Goal: Task Accomplishment & Management: Manage account settings

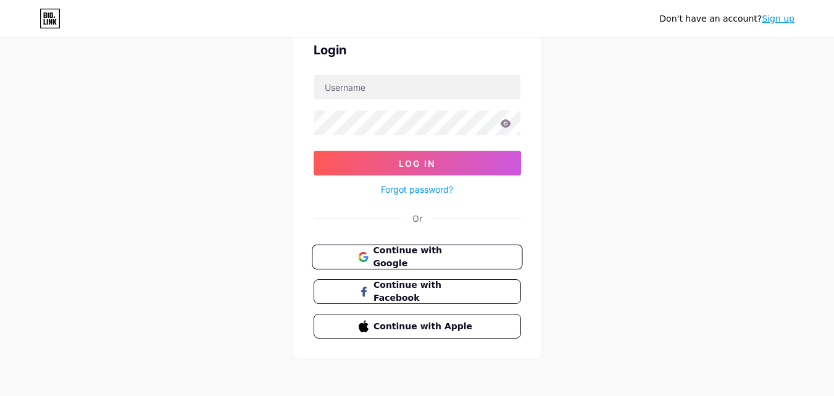
scroll to position [84, 0]
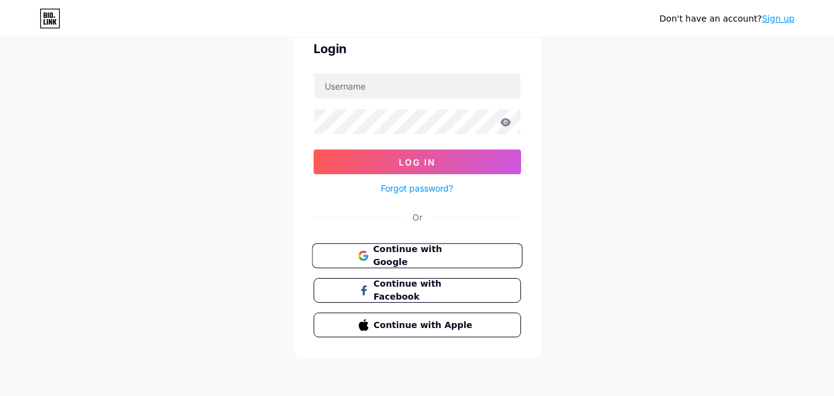
click at [417, 262] on button "Continue with Google" at bounding box center [417, 255] width 210 height 25
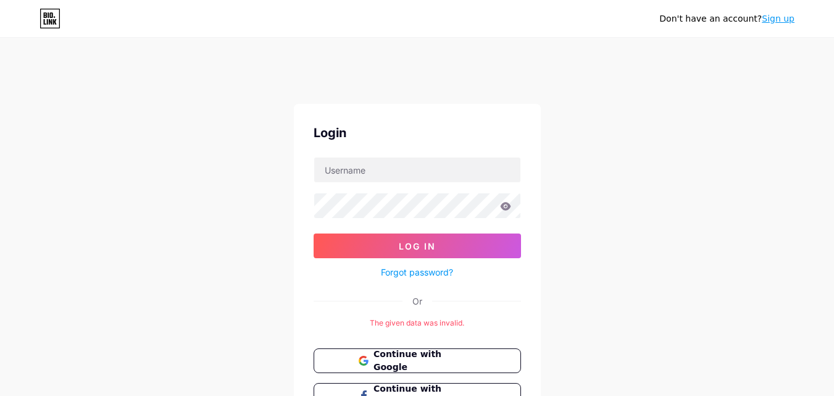
click at [378, 155] on div "Login Log In Forgot password? Or The given data was invalid. Continue with Goog…" at bounding box center [417, 283] width 247 height 358
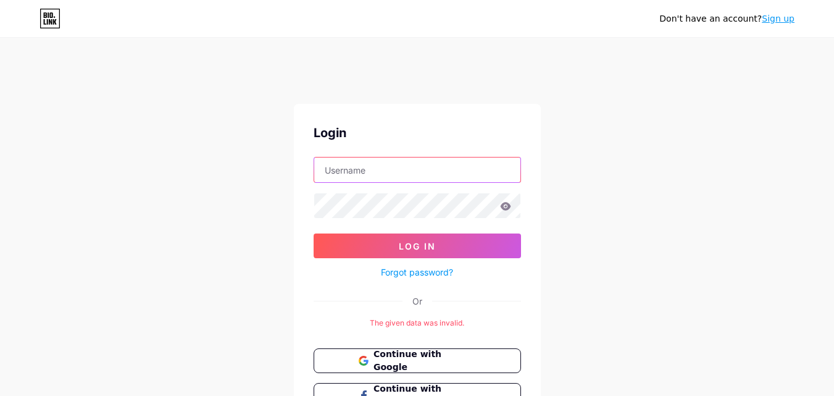
click at [377, 172] on input "text" at bounding box center [417, 169] width 206 height 25
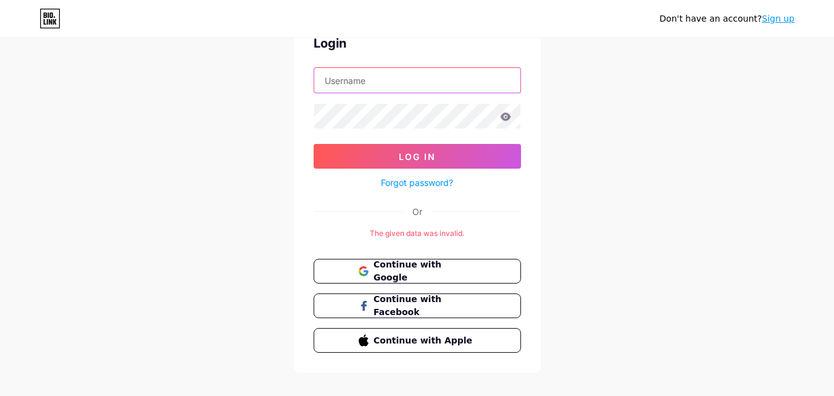
scroll to position [105, 0]
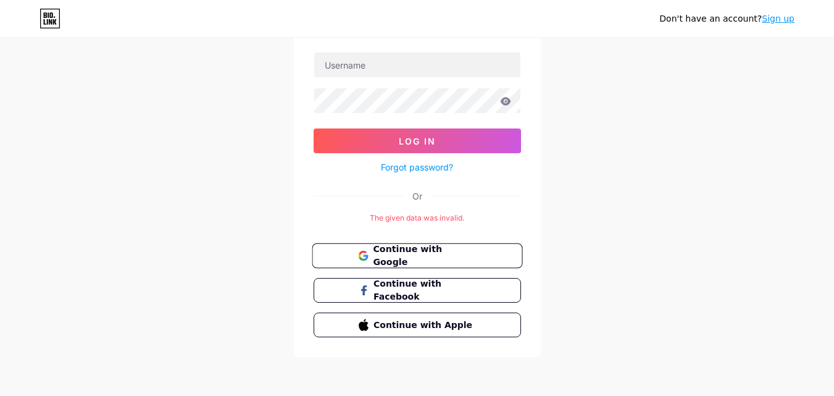
click at [411, 260] on span "Continue with Google" at bounding box center [424, 255] width 103 height 27
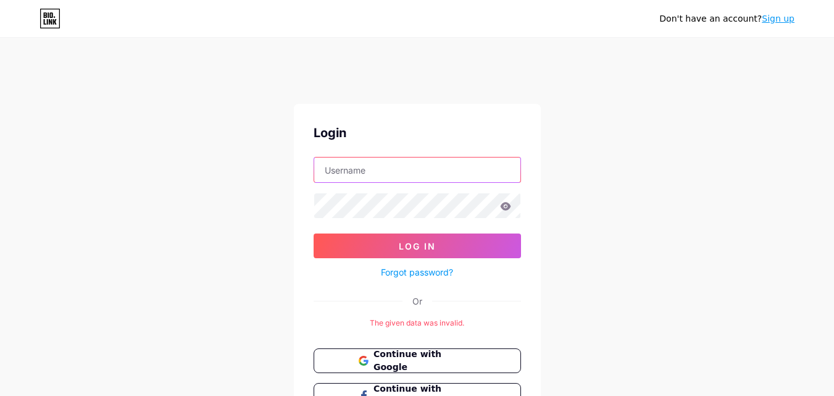
click at [407, 177] on input "text" at bounding box center [417, 169] width 206 height 25
click at [408, 178] on input "text" at bounding box center [417, 169] width 206 height 25
type input "flytravelay@gmail.com"
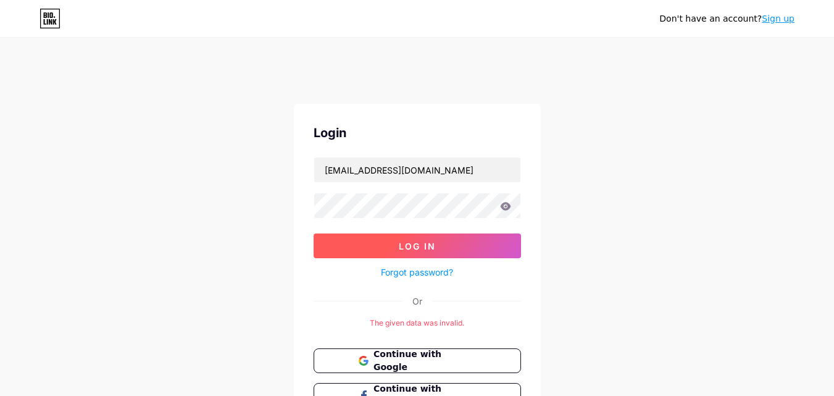
click at [392, 239] on button "Log In" at bounding box center [416, 245] width 207 height 25
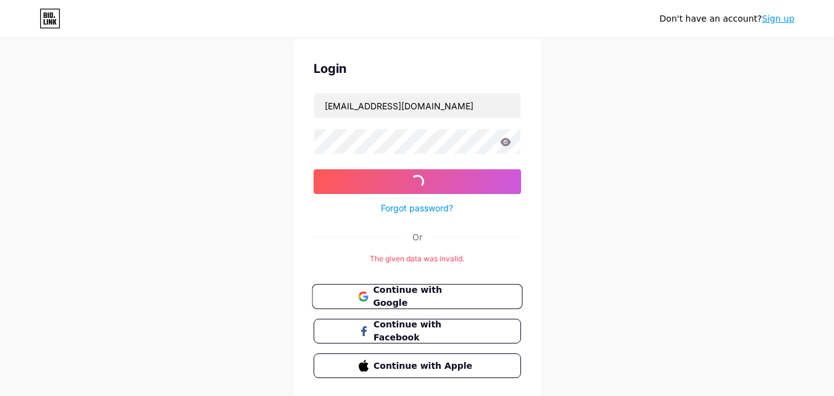
scroll to position [25, 0]
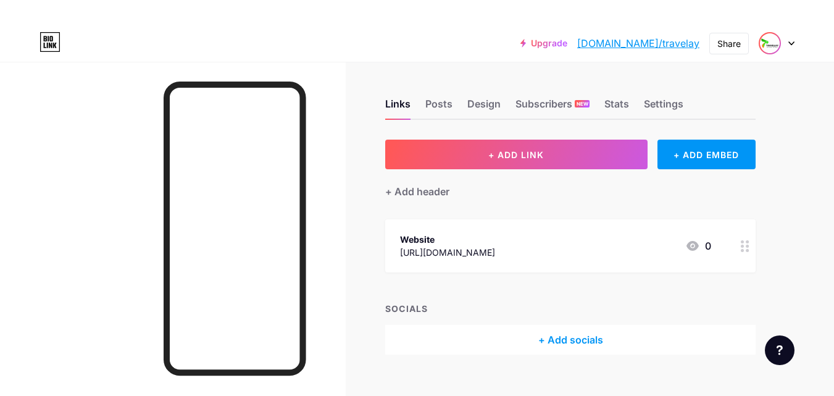
click at [775, 49] on img at bounding box center [770, 43] width 20 height 20
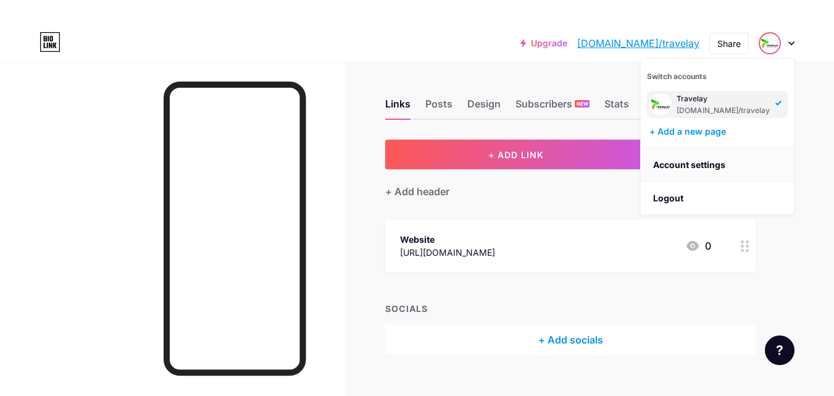
click at [699, 160] on link "Account settings" at bounding box center [716, 164] width 153 height 33
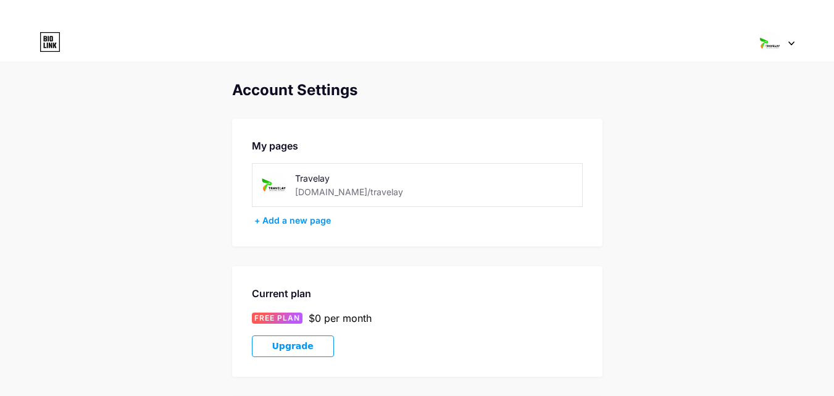
click at [777, 57] on div "Switch accounts Travelay bio.link/travelay + Add a new page Dashboard Logout" at bounding box center [417, 43] width 834 height 37
click at [777, 43] on img at bounding box center [769, 42] width 23 height 23
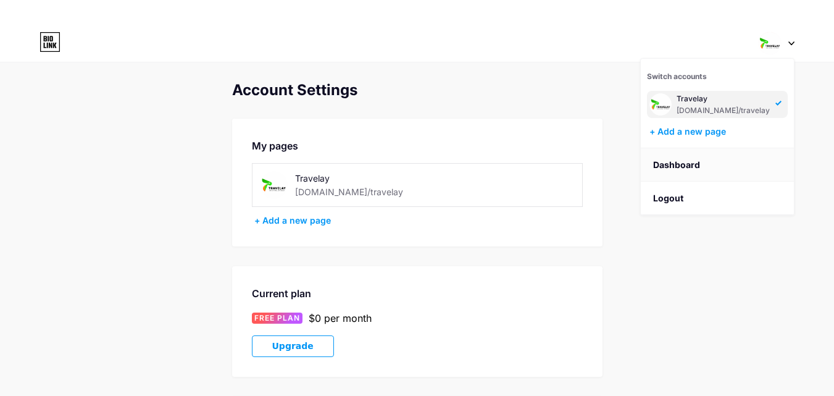
click at [691, 163] on link "Dashboard" at bounding box center [716, 164] width 153 height 33
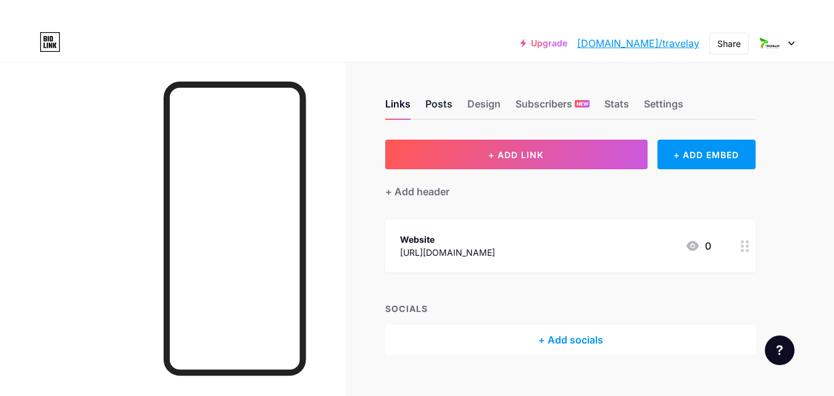
click at [436, 96] on div "Posts" at bounding box center [438, 107] width 27 height 22
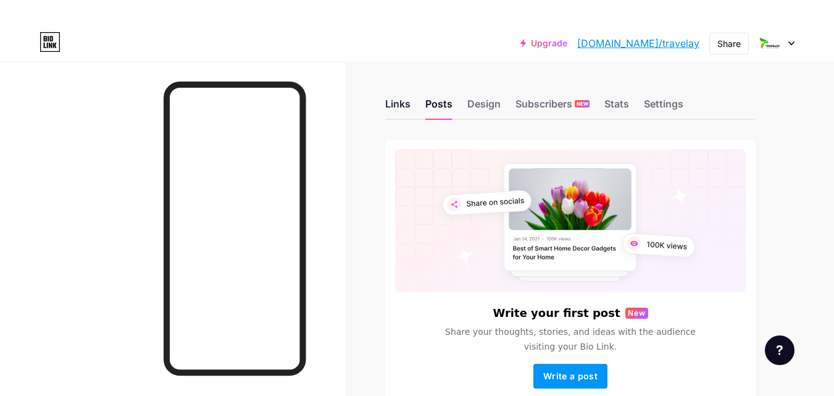
click at [402, 97] on div "Links" at bounding box center [397, 107] width 25 height 22
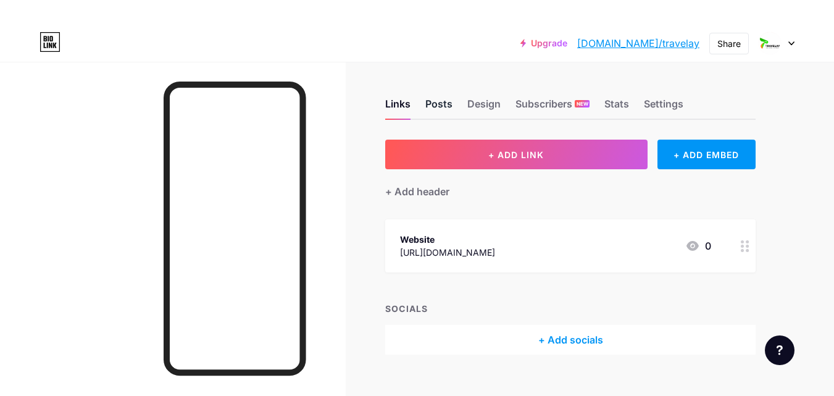
click at [444, 110] on div "Posts" at bounding box center [438, 107] width 27 height 22
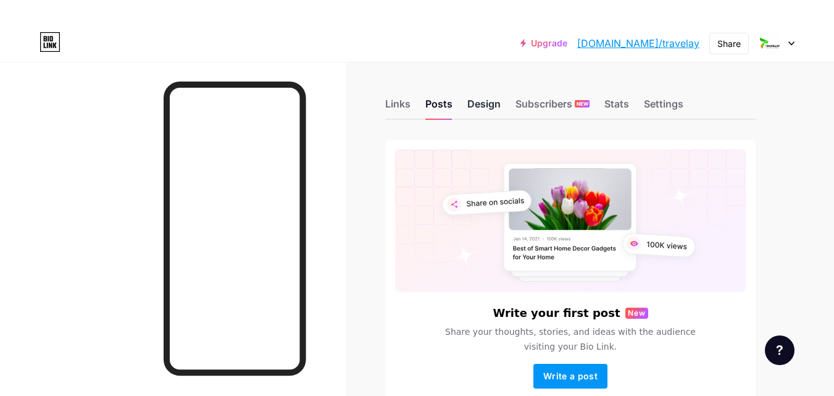
click at [497, 109] on div "Design" at bounding box center [483, 107] width 33 height 22
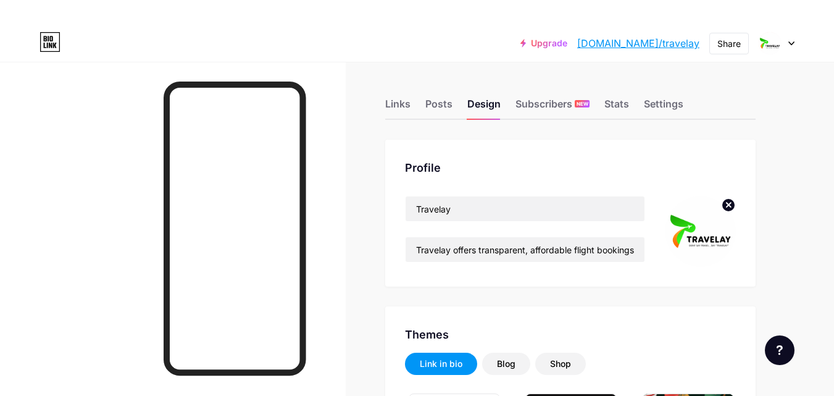
click at [553, 93] on div "Links Posts Design Subscribers NEW Stats Settings" at bounding box center [570, 98] width 370 height 43
click at [611, 104] on div "Stats" at bounding box center [616, 107] width 25 height 22
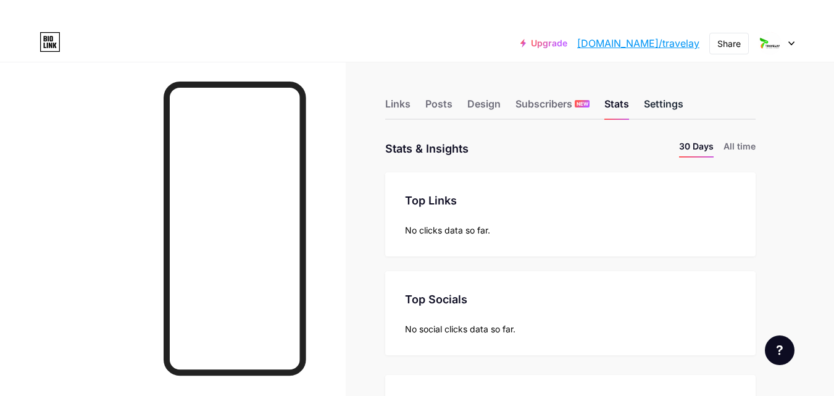
click at [649, 110] on div "Settings" at bounding box center [663, 107] width 39 height 22
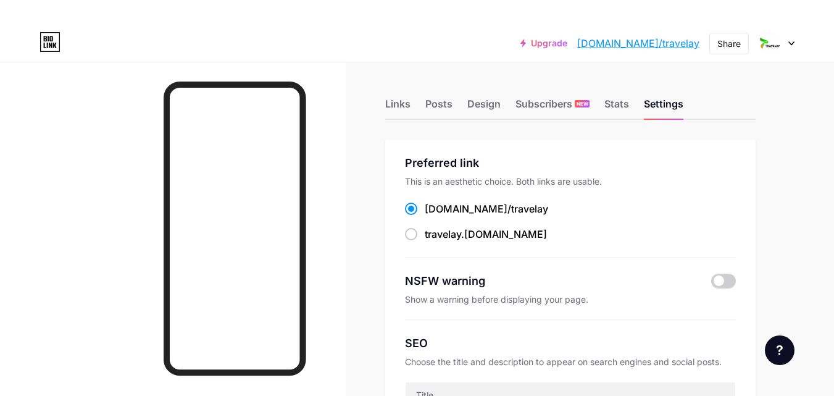
click at [413, 105] on div "Links Posts Design Subscribers NEW Stats Settings" at bounding box center [570, 98] width 370 height 43
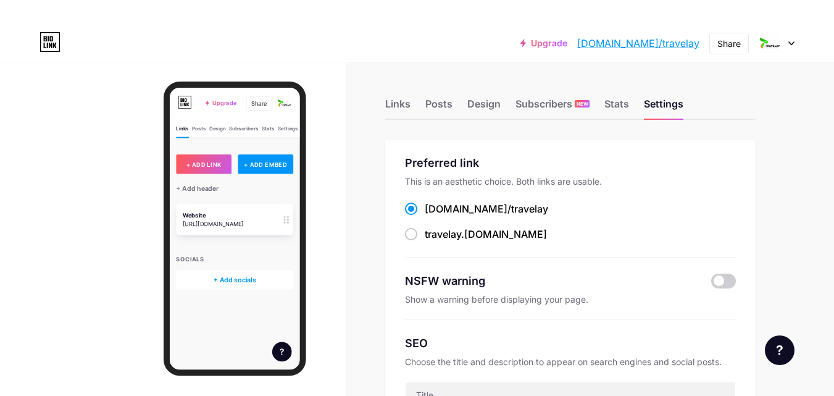
click at [278, 382] on div "+ Add socials" at bounding box center [269, 378] width 178 height 30
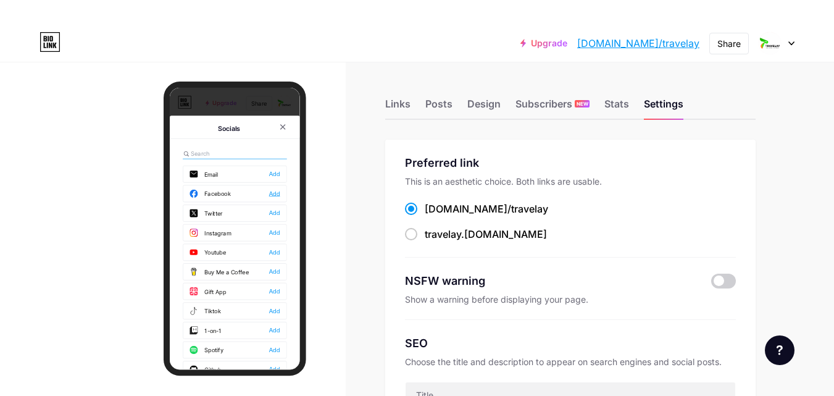
click at [326, 244] on div "Add" at bounding box center [328, 248] width 17 height 12
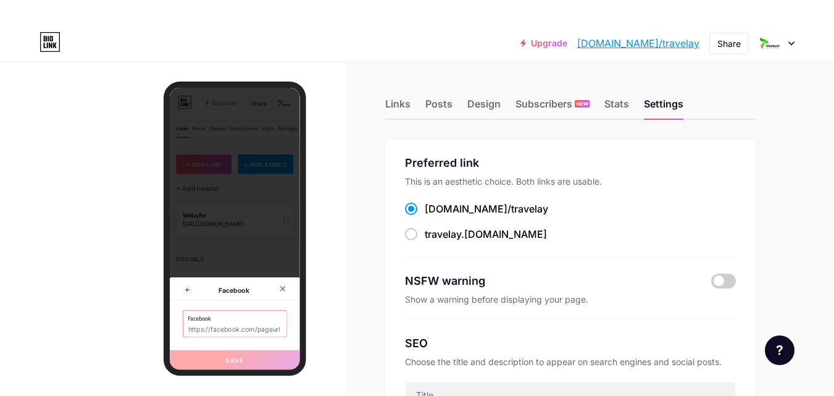
paste input "[URL][DOMAIN_NAME]"
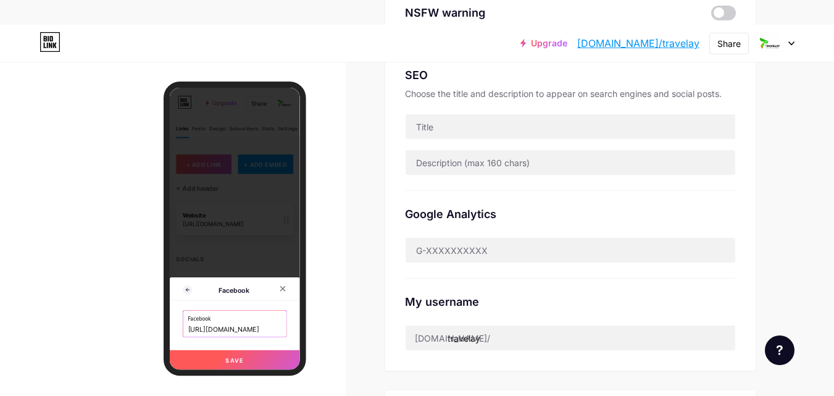
scroll to position [247, 0]
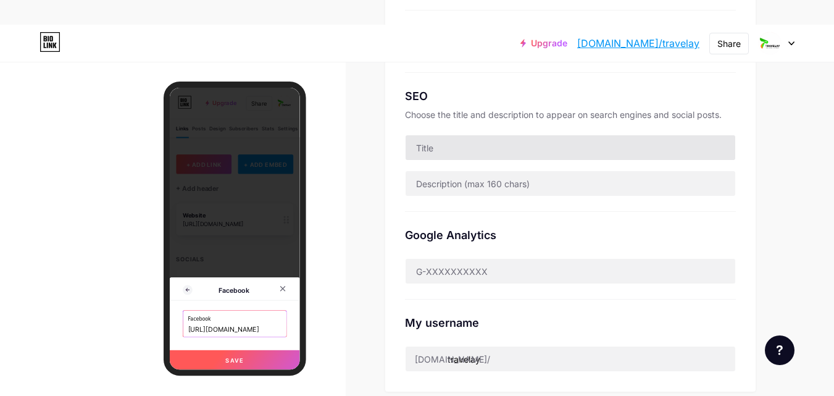
type input "[URL][DOMAIN_NAME]"
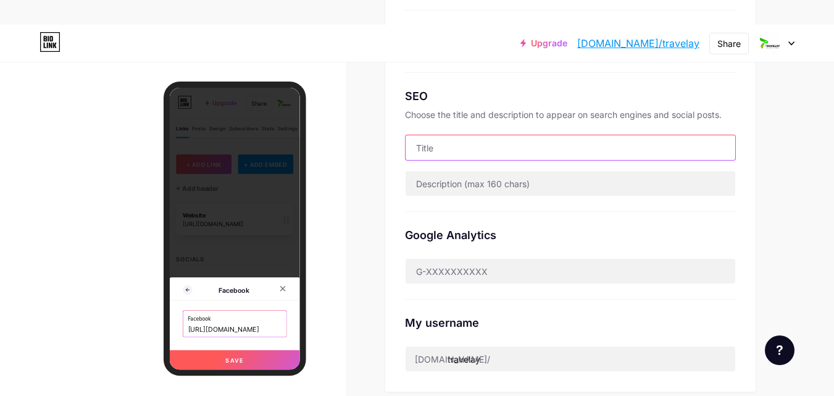
click at [452, 149] on input "text" at bounding box center [569, 147] width 329 height 25
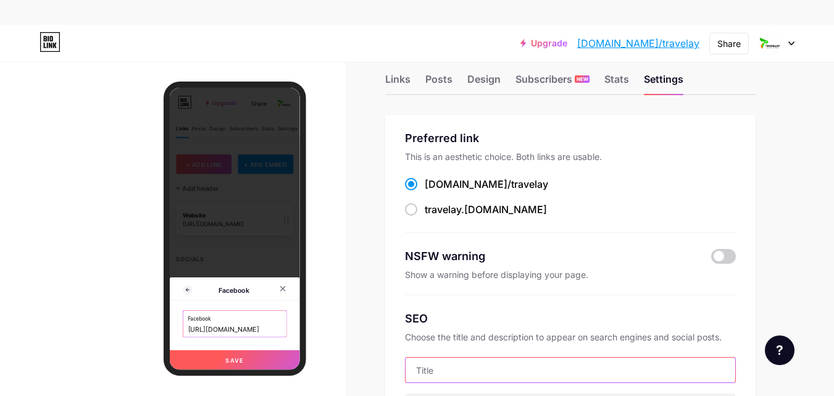
scroll to position [0, 0]
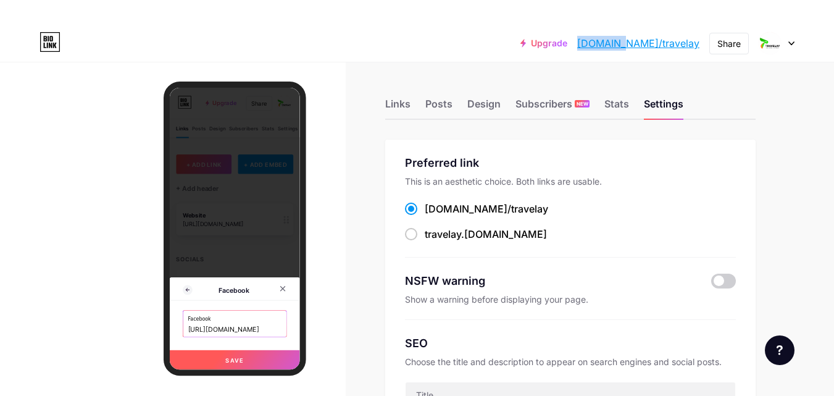
drag, startPoint x: 613, startPoint y: 43, endPoint x: 658, endPoint y: 37, distance: 44.8
click at [658, 37] on div "Upgrade bio.link/travel... bio.link/travelay" at bounding box center [609, 43] width 179 height 22
copy div "bio.link/travel... bio.link"
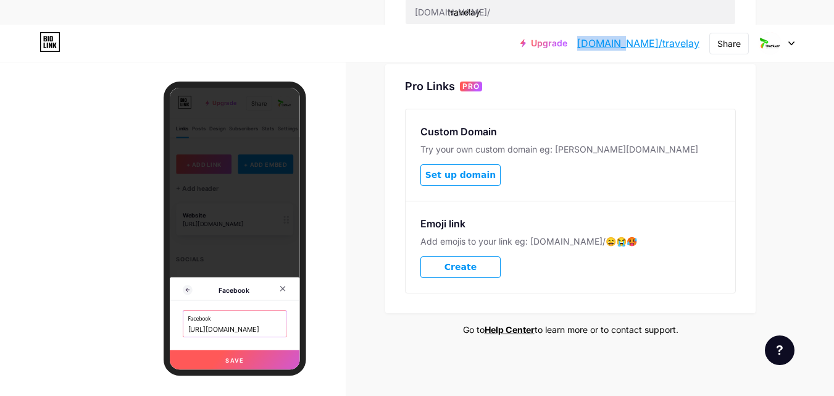
scroll to position [594, 0]
click at [676, 43] on link "[DOMAIN_NAME]/travelay" at bounding box center [638, 43] width 122 height 15
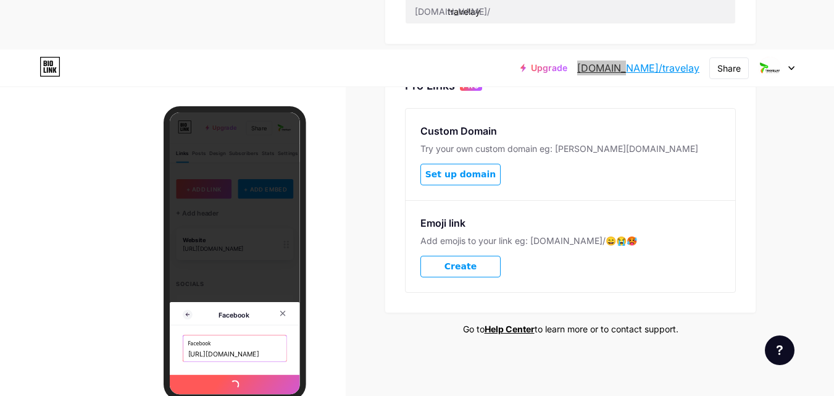
scroll to position [0, 0]
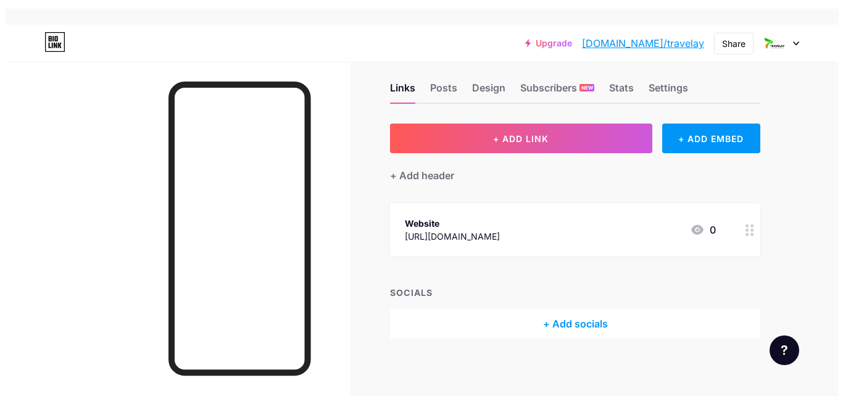
scroll to position [25, 0]
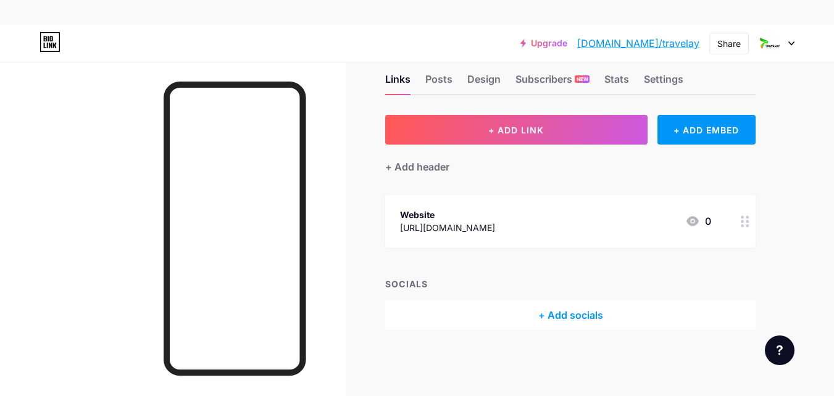
click at [581, 315] on div "+ Add socials" at bounding box center [570, 315] width 370 height 30
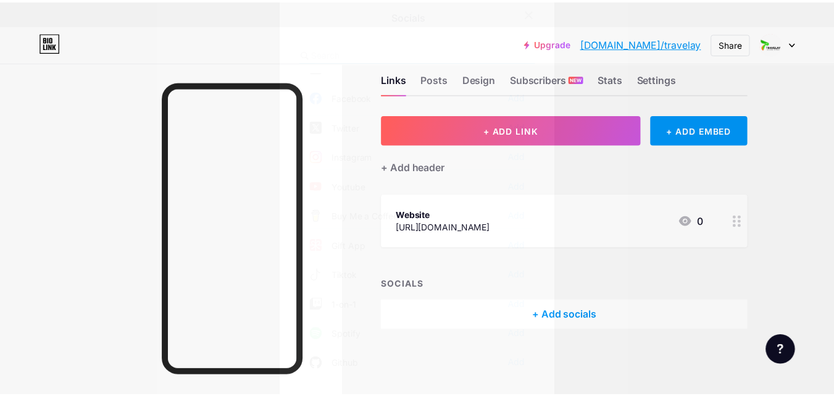
scroll to position [0, 0]
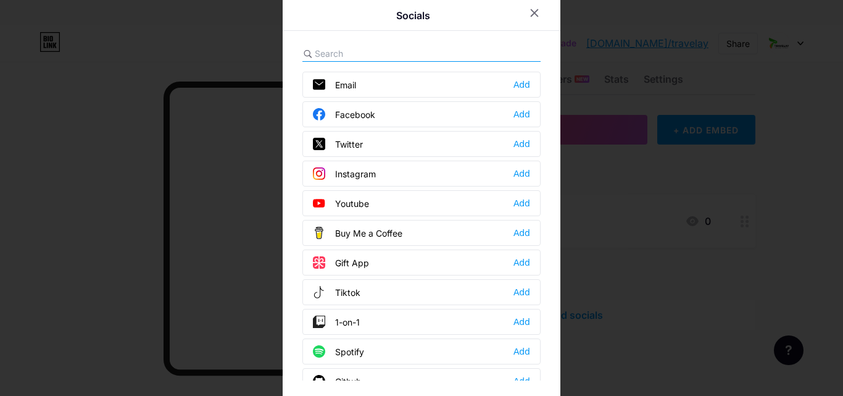
click at [237, 136] on div at bounding box center [421, 198] width 843 height 396
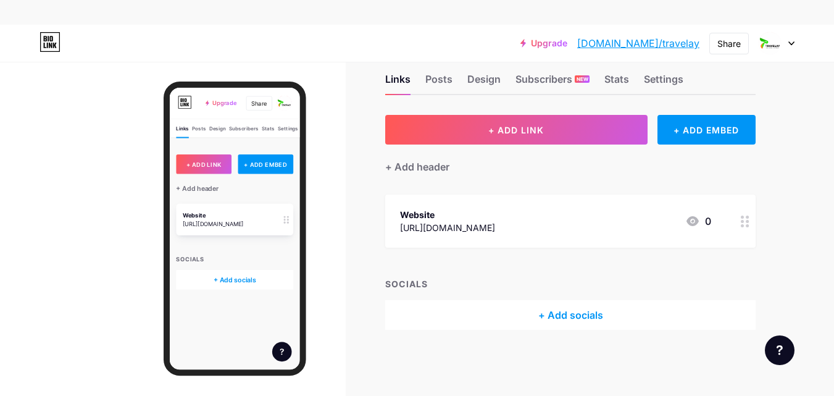
click at [281, 375] on div "+ Add socials" at bounding box center [269, 378] width 178 height 30
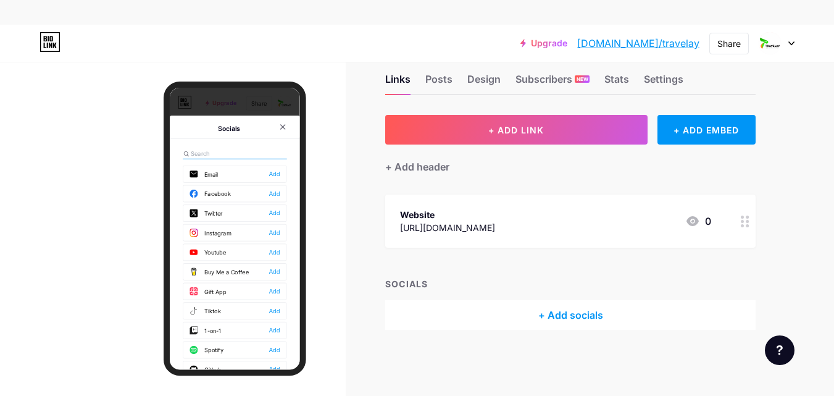
click at [321, 302] on div "Add" at bounding box center [328, 307] width 17 height 12
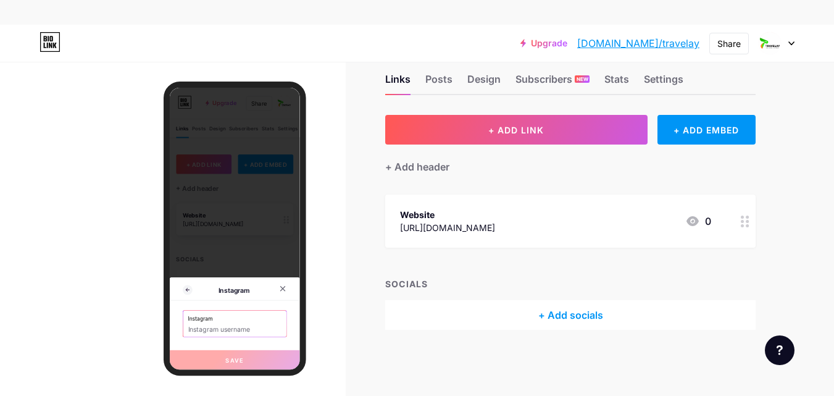
paste input "https://www.instagram.com/travelayllc"
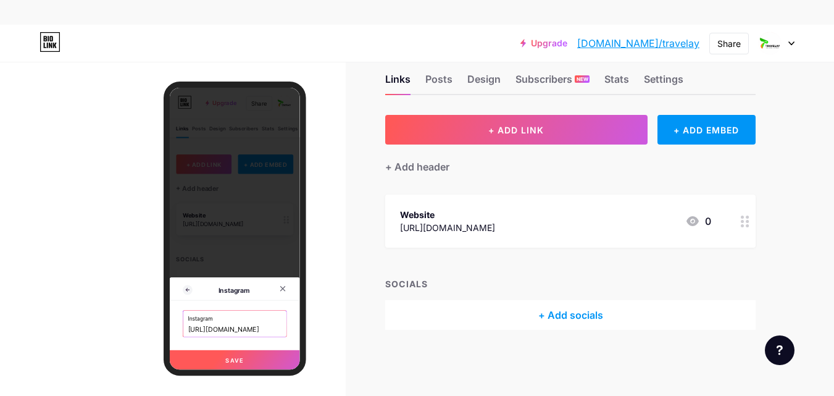
type input "https://instagram.com/https://www.instagram.com/travelayllc"
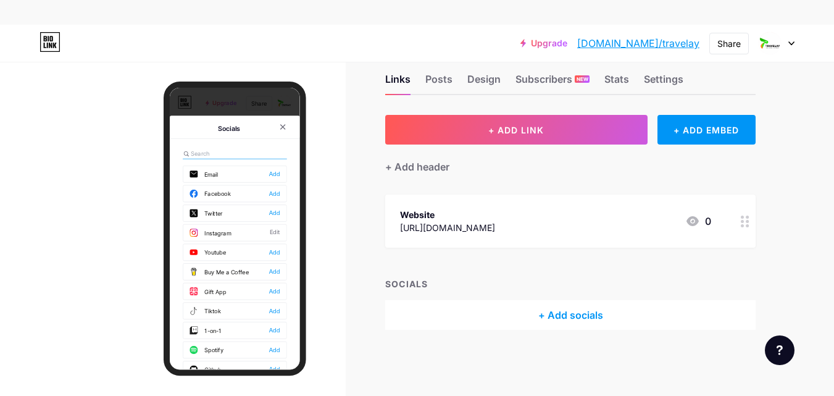
click at [323, 268] on div "Twitter Add" at bounding box center [268, 278] width 158 height 26
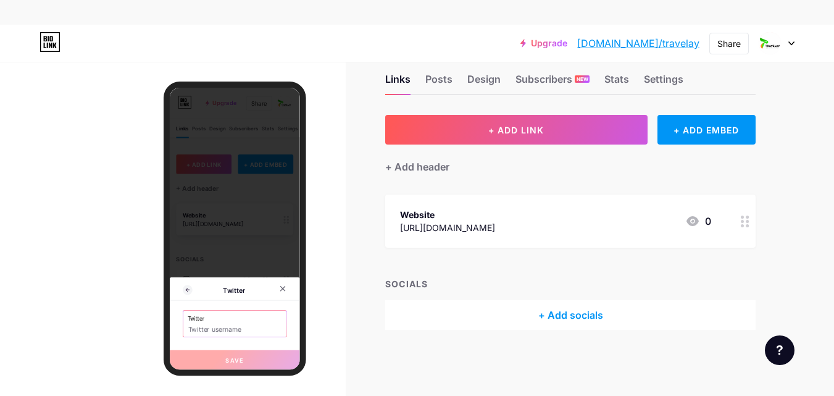
paste input "https://x.com/TravelayLLC"
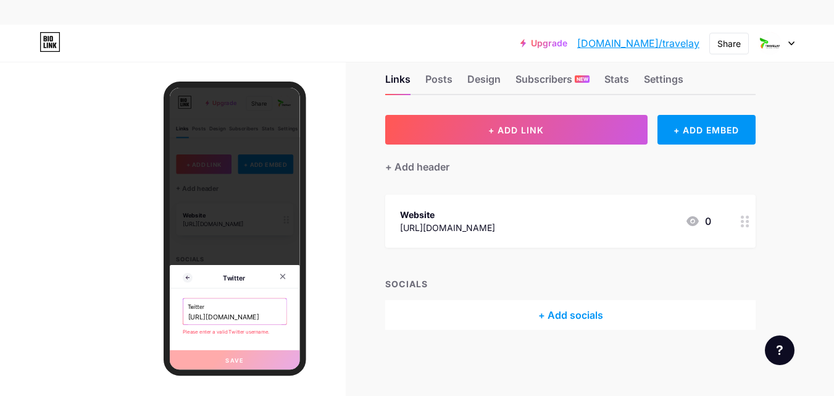
drag, startPoint x: 259, startPoint y: 434, endPoint x: -88, endPoint y: 444, distance: 347.5
click at [170, 395] on html "Upgrade bio.link/travel... bio.link/travelay Share Switch accounts Travelay bio…" at bounding box center [268, 301] width 197 height 428
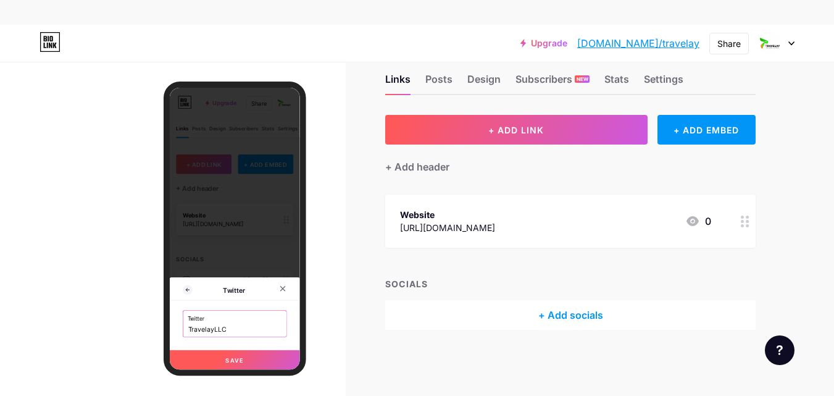
type input "https://twitter.com/TravelayLLC"
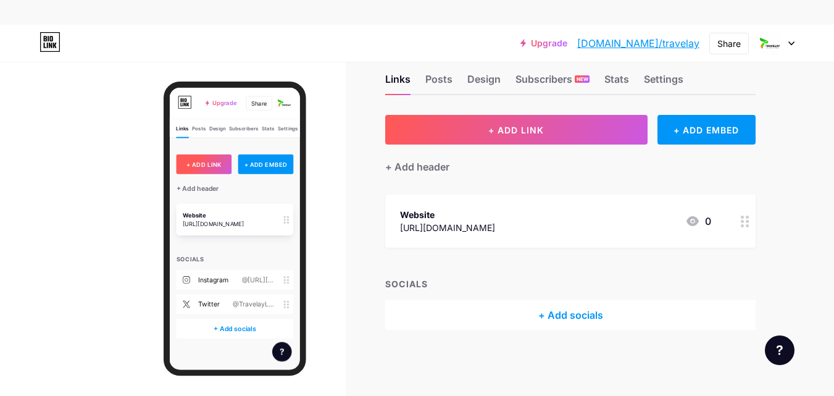
click at [223, 202] on span "+ ADD LINK" at bounding box center [221, 203] width 53 height 10
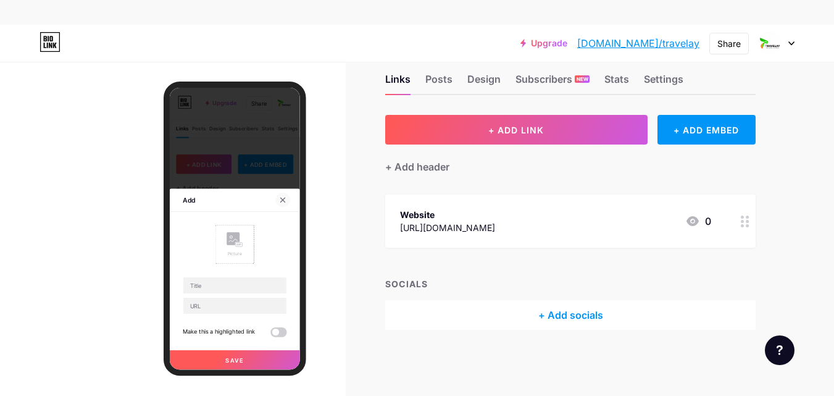
click at [335, 250] on div at bounding box center [341, 257] width 22 height 22
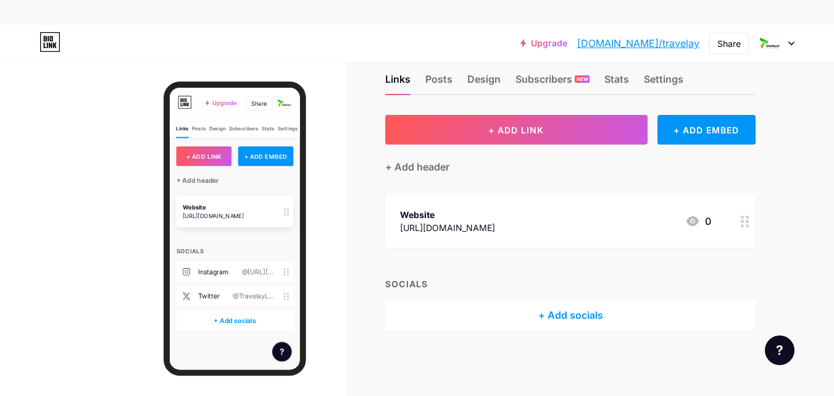
scroll to position [20, 0]
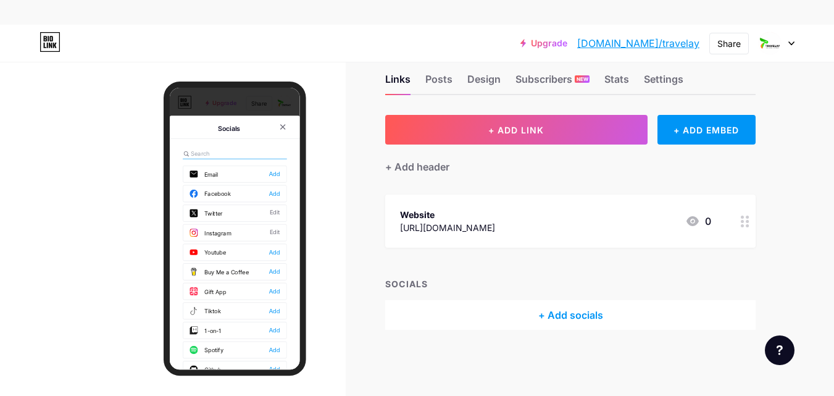
scroll to position [11, 0]
click at [321, 247] on div "Add" at bounding box center [328, 248] width 17 height 12
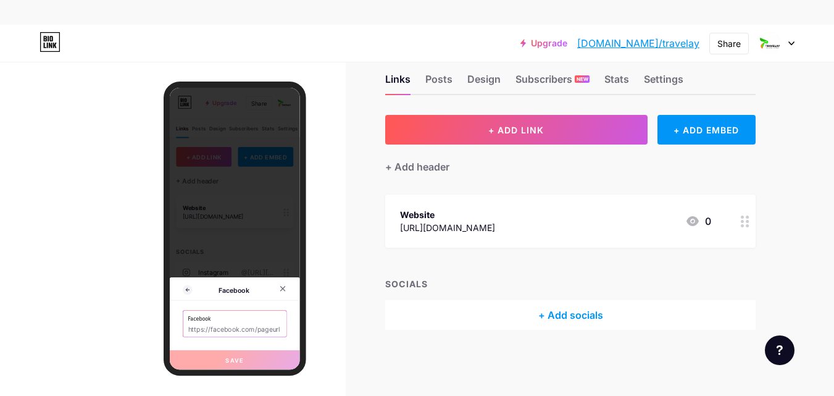
paste input "[URL][DOMAIN_NAME]"
type input "[URL][DOMAIN_NAME]"
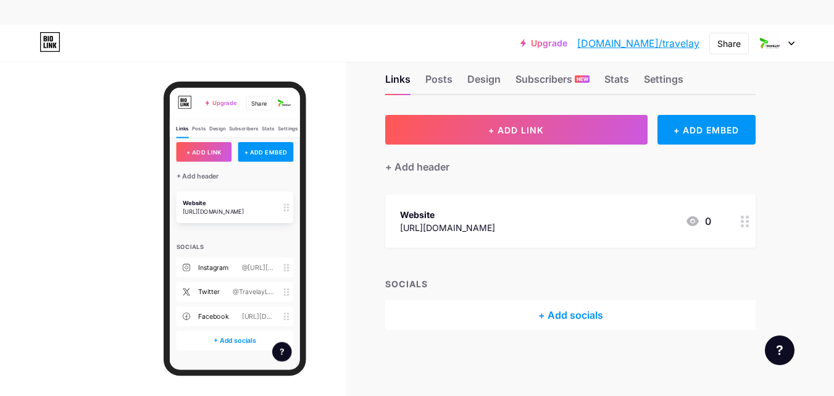
scroll to position [0, 0]
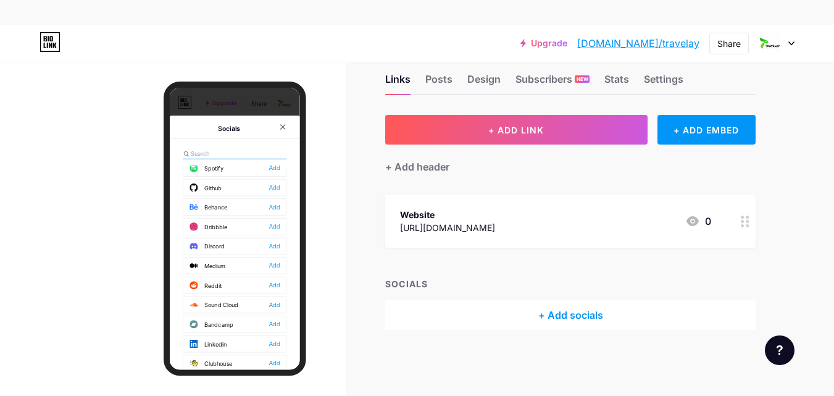
scroll to position [247, 0]
click at [323, 239] on div "Add" at bounding box center [328, 238] width 17 height 12
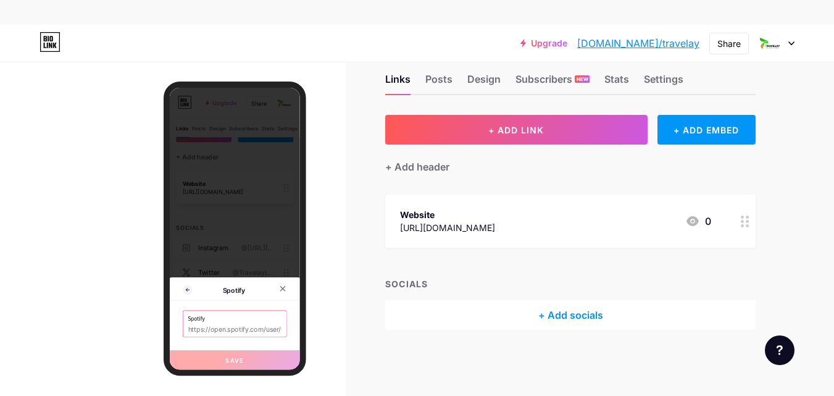
paste input "[URL][DOMAIN_NAME]"
type input "[URL][DOMAIN_NAME]"
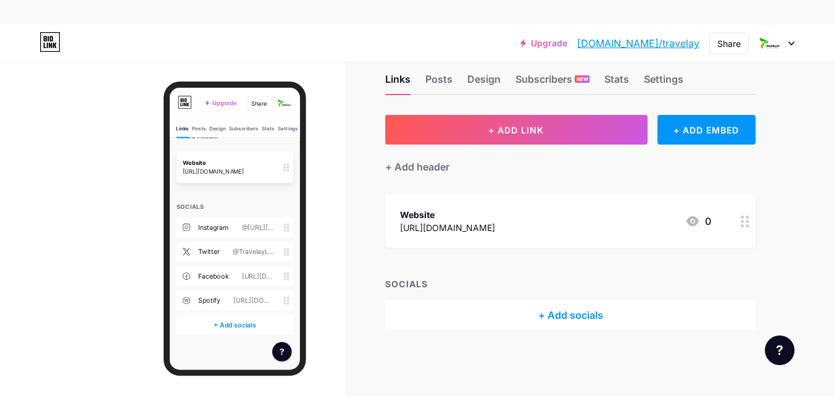
scroll to position [94, 0]
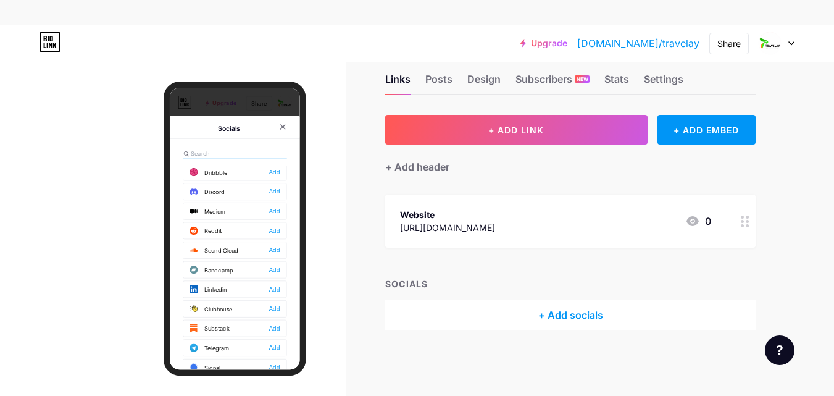
scroll to position [370, 0]
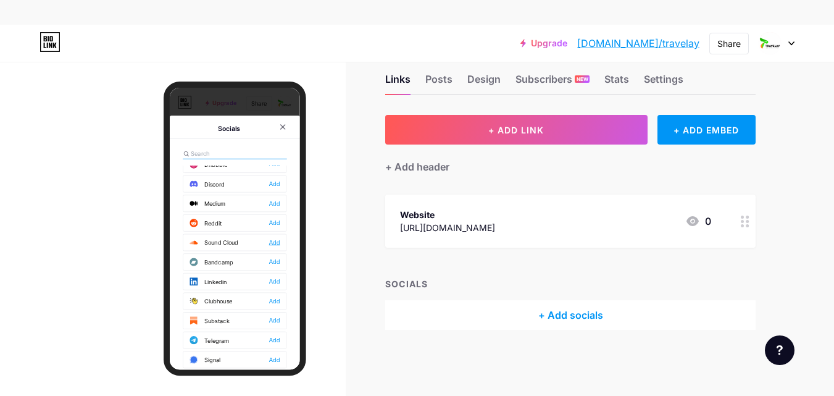
click at [328, 326] on div "Add" at bounding box center [328, 322] width 17 height 12
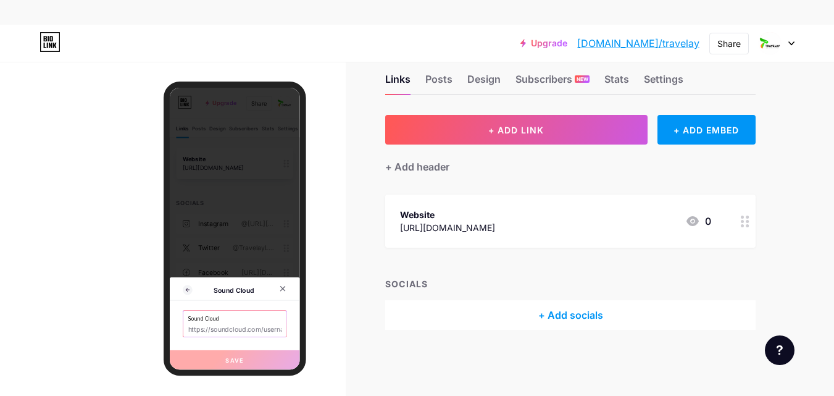
paste input "[URL][DOMAIN_NAME]"
type input "[URL][DOMAIN_NAME]"
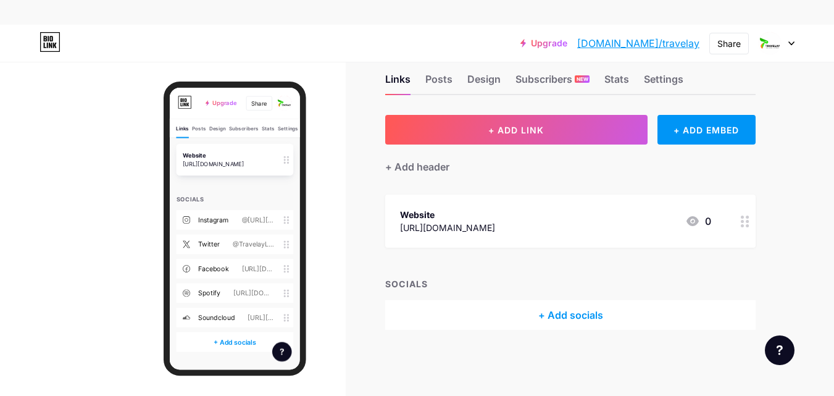
scroll to position [70, 0]
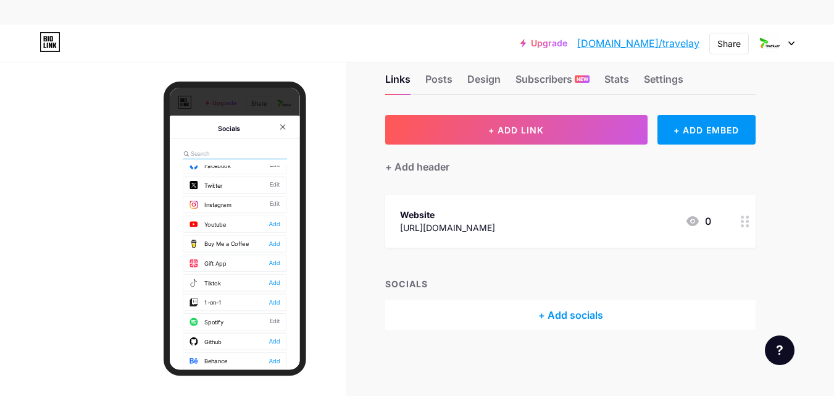
scroll to position [62, 0]
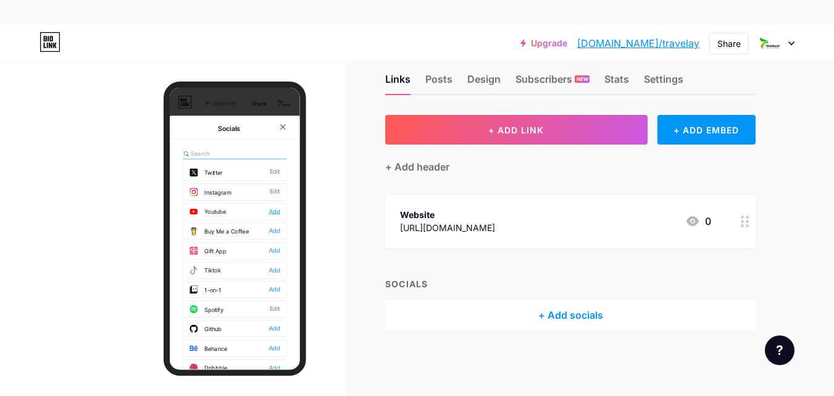
click at [321, 275] on div "Add" at bounding box center [328, 275] width 17 height 12
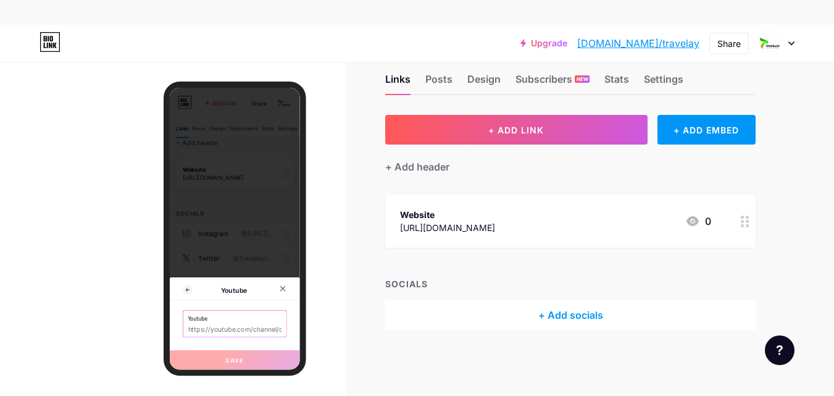
paste input "[URL][DOMAIN_NAME]"
type input "[URL][DOMAIN_NAME]"
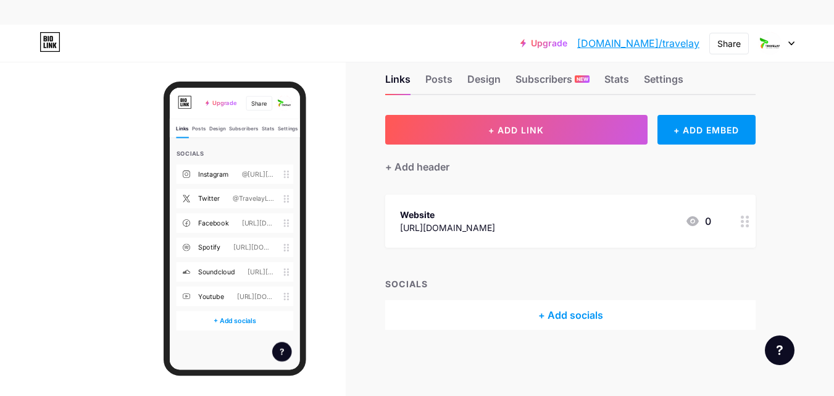
scroll to position [168, 0]
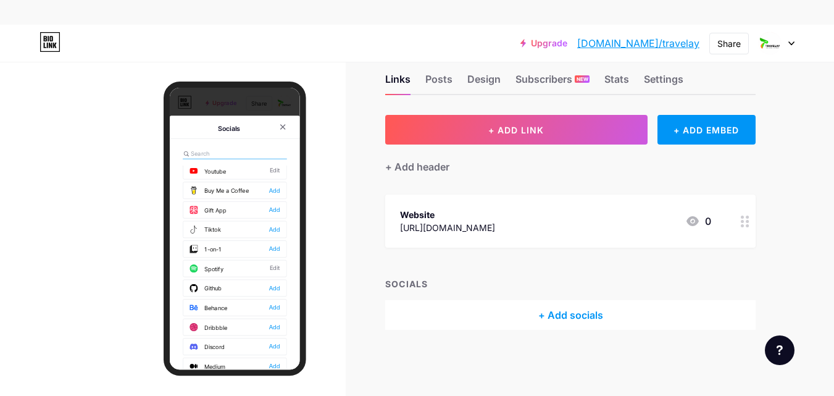
scroll to position [247, 0]
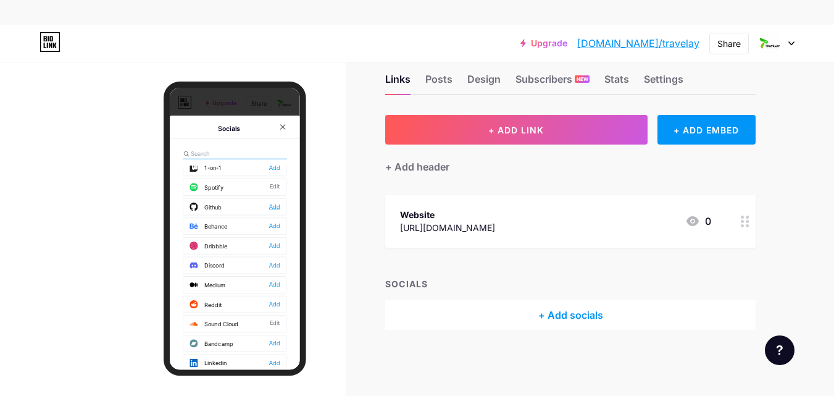
click at [321, 270] on div "Add" at bounding box center [328, 268] width 17 height 12
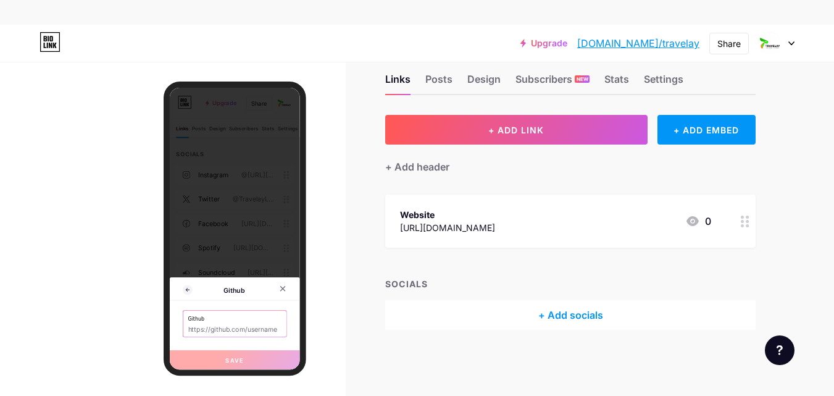
paste input "[URL][DOMAIN_NAME]"
type input "[URL][DOMAIN_NAME]"
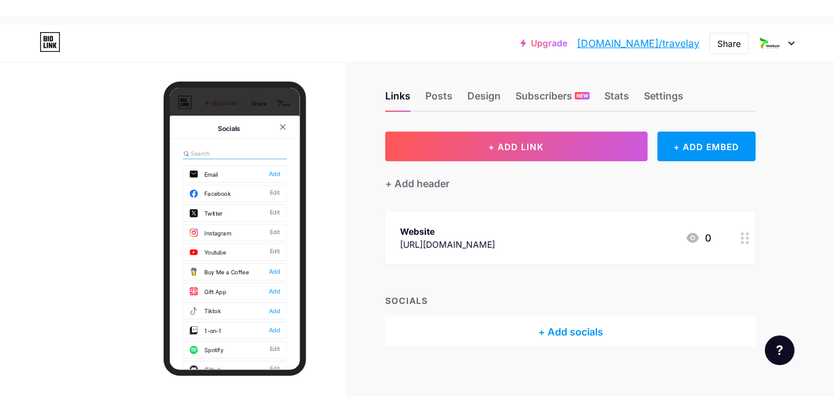
scroll to position [0, 0]
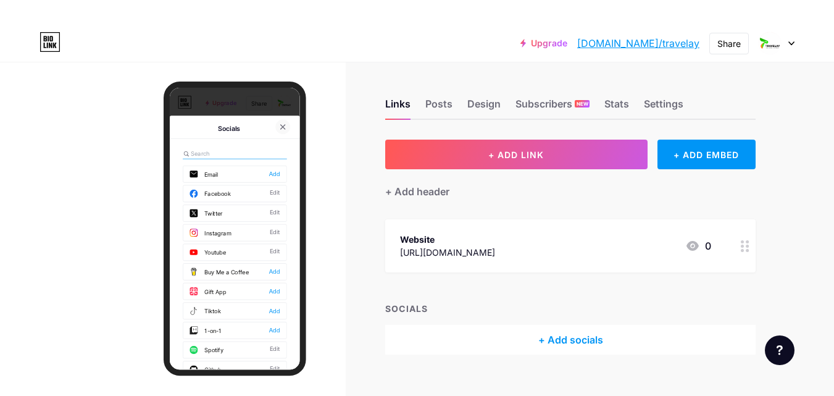
click at [337, 139] on div at bounding box center [341, 147] width 22 height 22
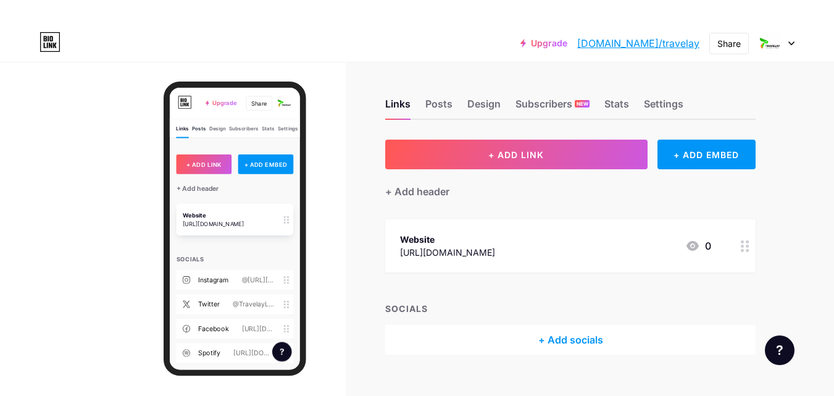
click at [214, 153] on div "Posts" at bounding box center [214, 153] width 21 height 19
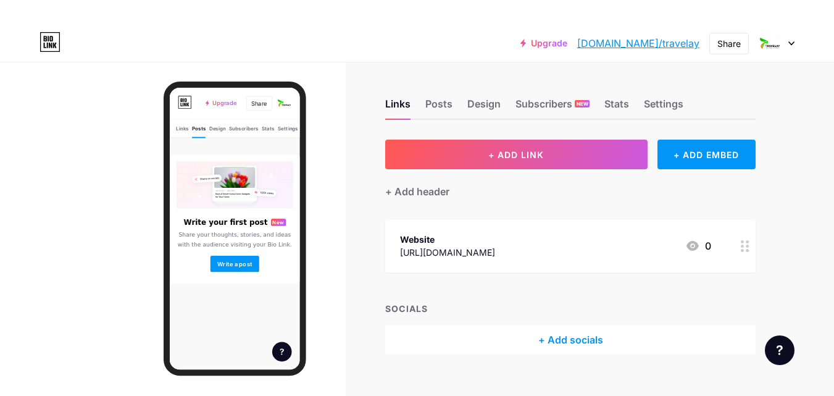
click at [197, 75] on div "Links Posts Design Subscribers NEW Stats Settings" at bounding box center [98, 61] width 197 height 28
click at [441, 99] on div "Posts" at bounding box center [438, 107] width 27 height 22
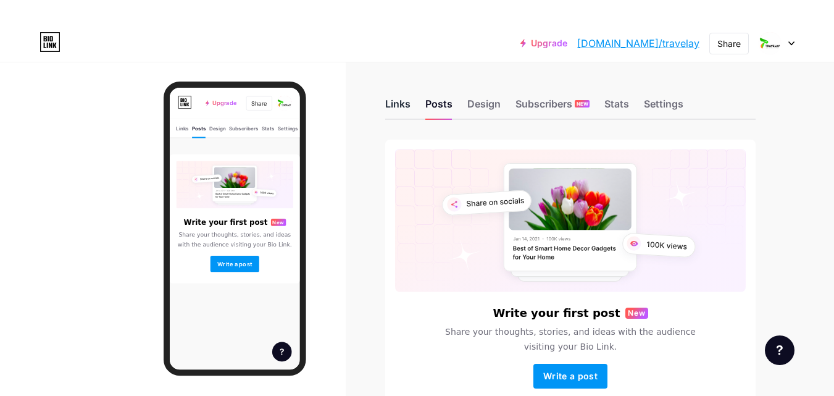
click at [29, 75] on div "Links" at bounding box center [19, 66] width 19 height 19
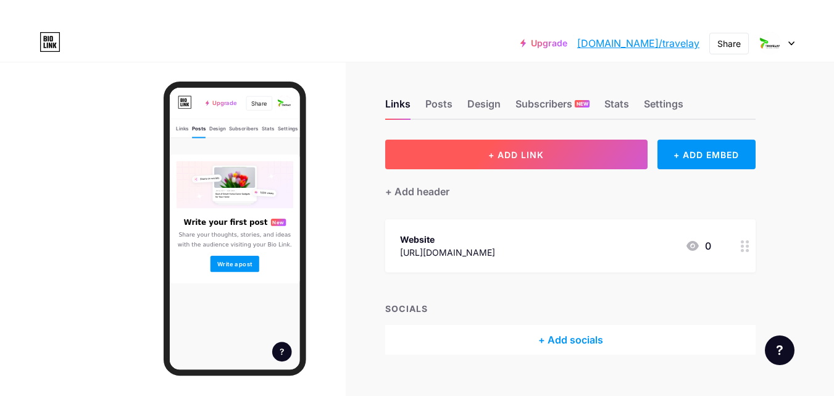
click at [525, 160] on button "+ ADD LINK" at bounding box center [516, 154] width 262 height 30
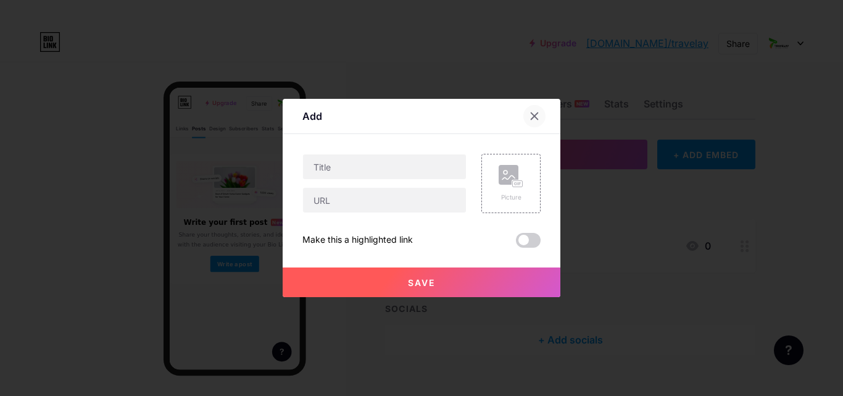
click at [529, 111] on icon at bounding box center [534, 116] width 10 height 10
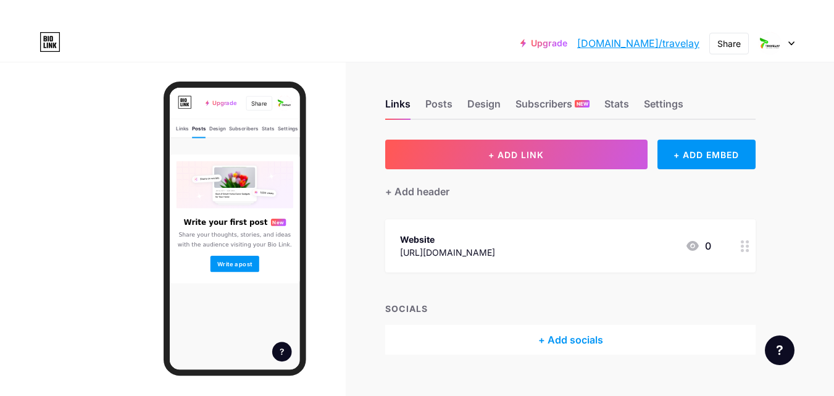
click at [791, 41] on icon at bounding box center [791, 43] width 6 height 4
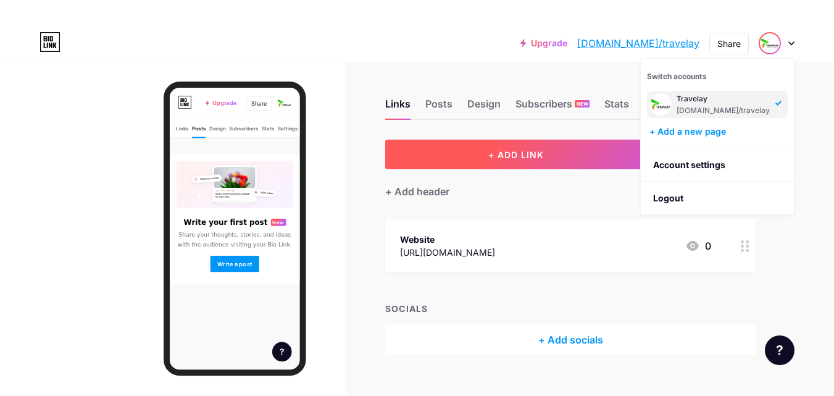
click at [523, 159] on span "+ ADD LINK" at bounding box center [516, 154] width 56 height 10
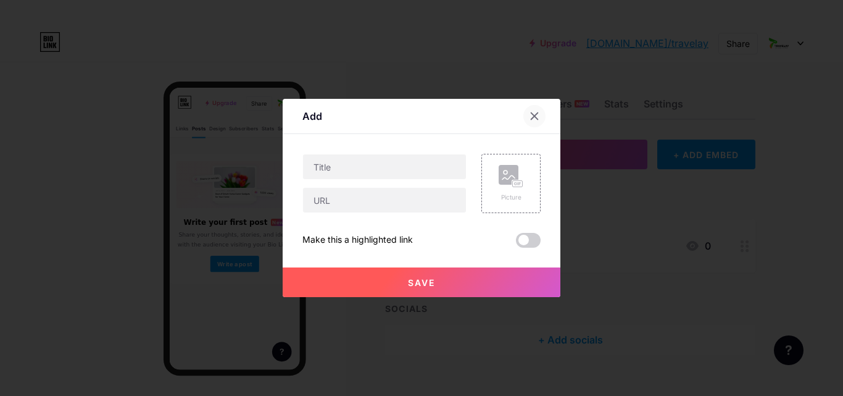
click at [529, 117] on icon at bounding box center [534, 116] width 10 height 10
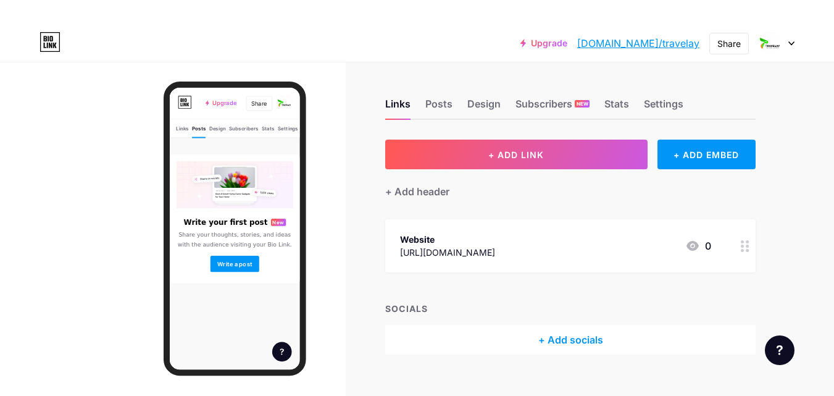
click at [782, 45] on div at bounding box center [776, 43] width 36 height 22
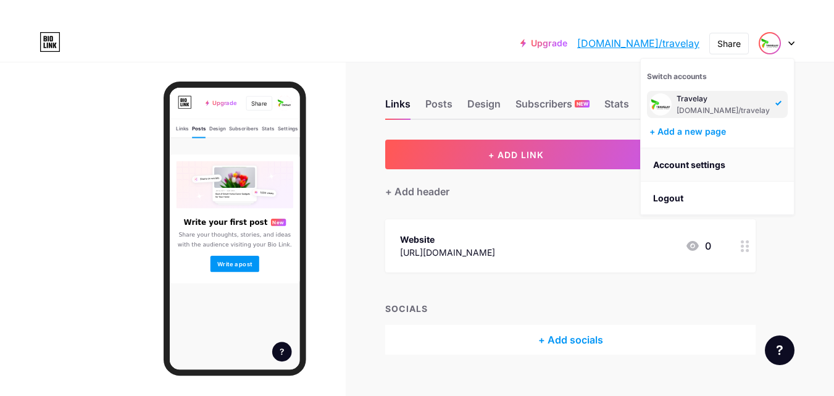
click at [694, 159] on link "Account settings" at bounding box center [716, 164] width 153 height 33
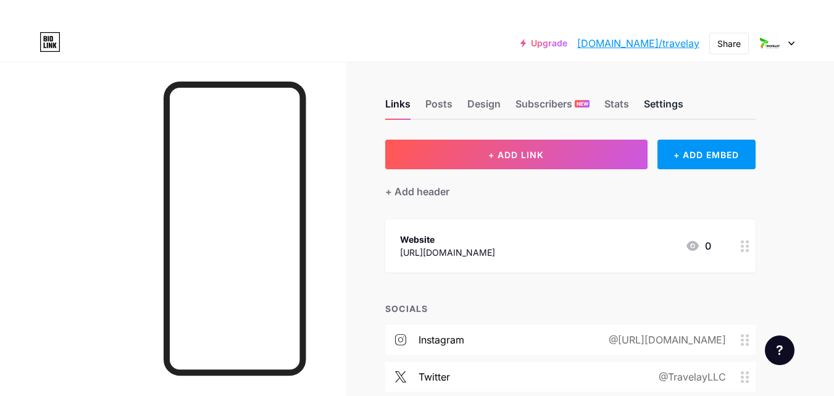
click at [655, 104] on div "Settings" at bounding box center [663, 107] width 39 height 22
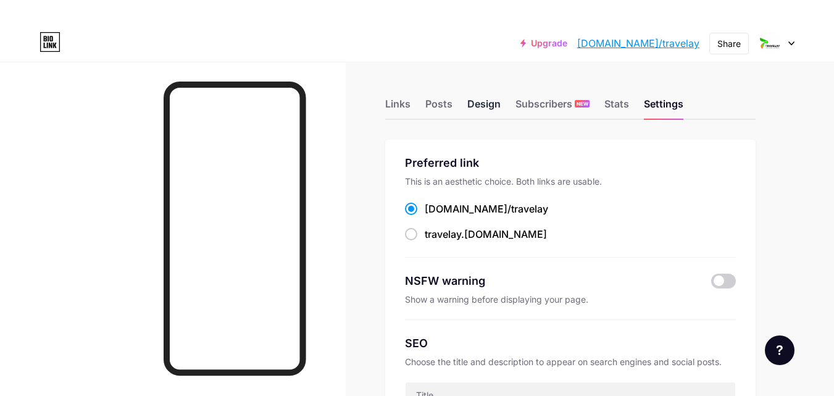
click at [494, 105] on div "Design" at bounding box center [483, 107] width 33 height 22
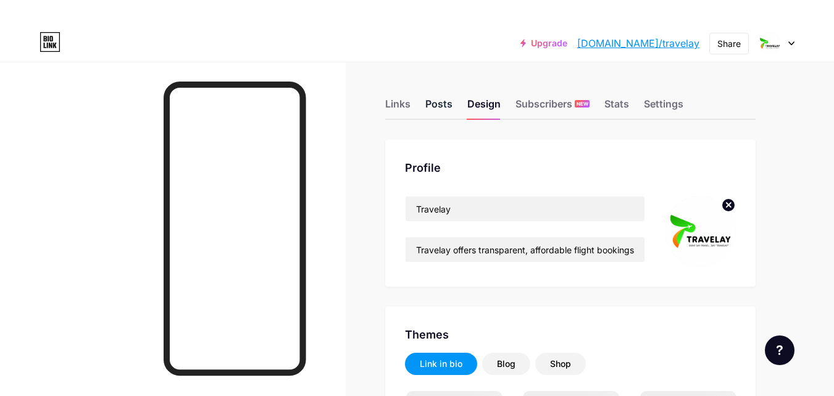
click at [439, 102] on div "Posts" at bounding box center [438, 107] width 27 height 22
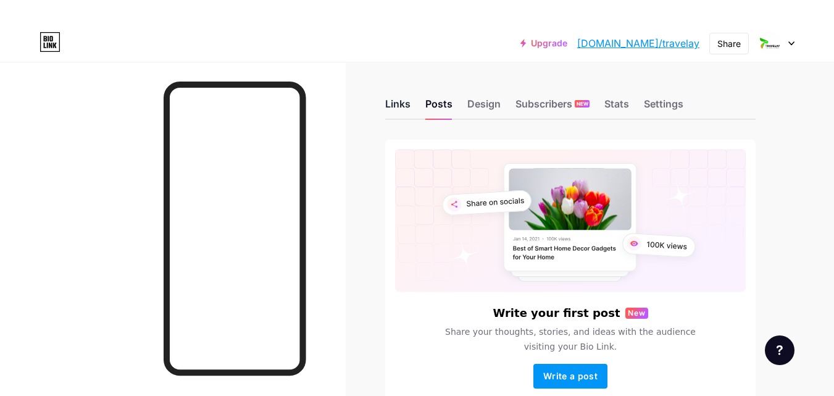
click at [405, 105] on div "Links" at bounding box center [397, 107] width 25 height 22
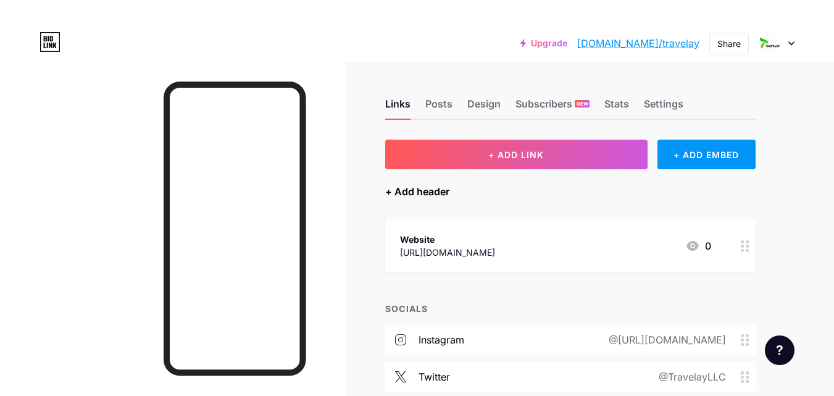
click at [420, 188] on div "+ Add header" at bounding box center [417, 191] width 64 height 15
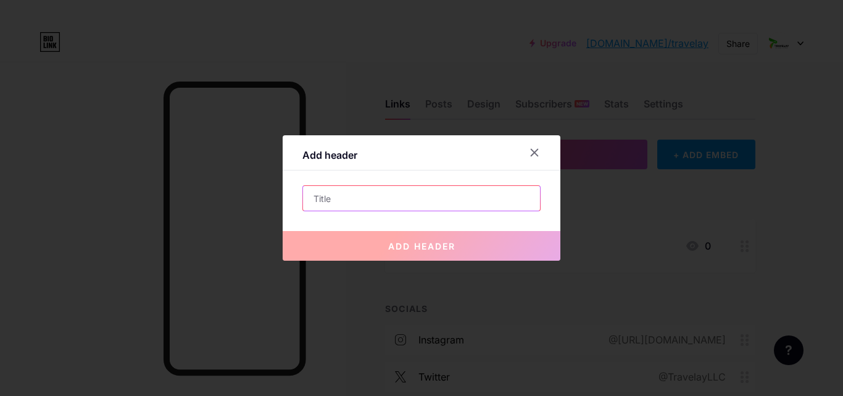
click at [421, 190] on input "text" at bounding box center [421, 198] width 237 height 25
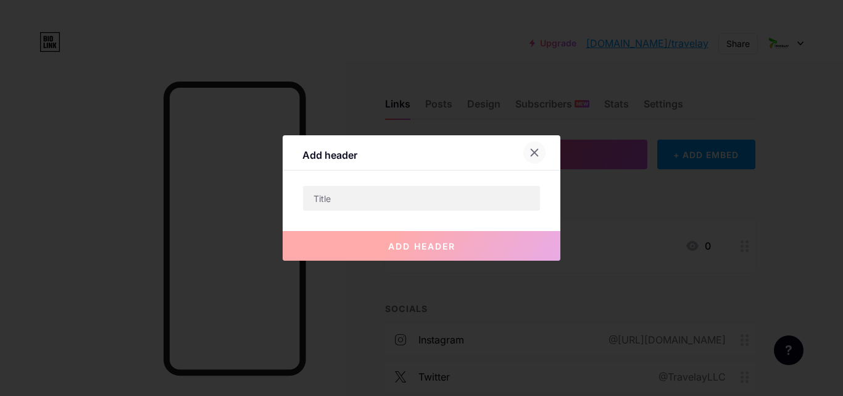
click at [535, 152] on div at bounding box center [534, 152] width 22 height 22
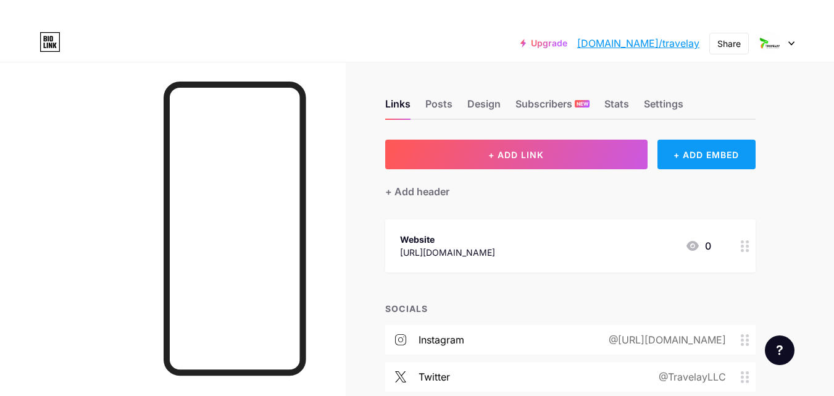
click at [684, 153] on div "+ ADD EMBED" at bounding box center [706, 154] width 98 height 30
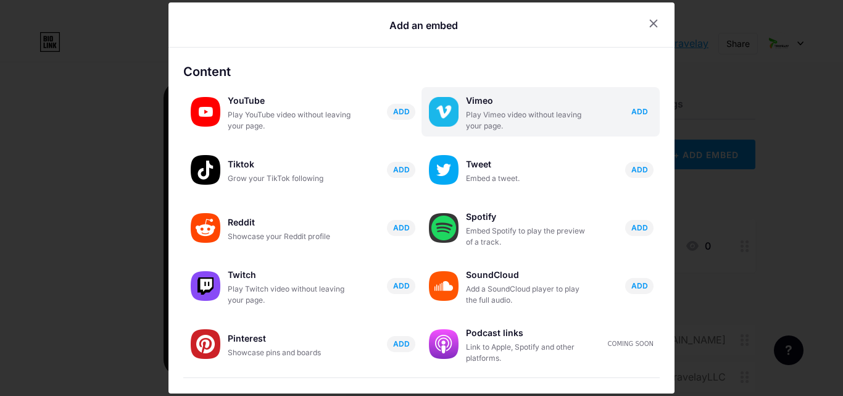
click at [631, 109] on span "ADD" at bounding box center [639, 111] width 17 height 10
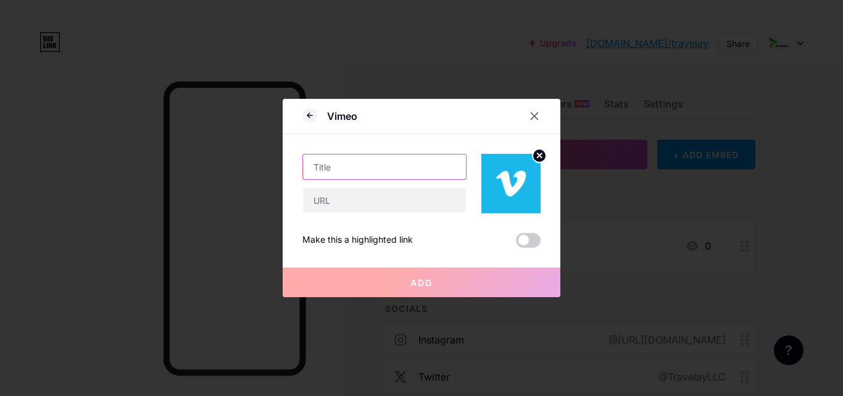
click at [372, 168] on input "text" at bounding box center [384, 166] width 163 height 25
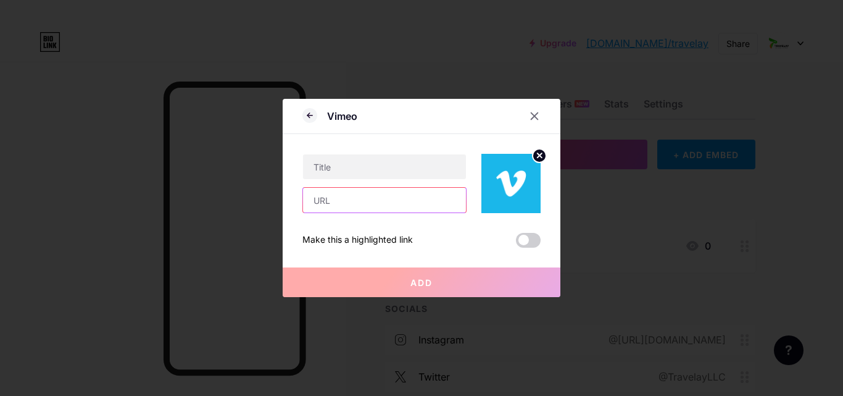
click at [338, 201] on input "text" at bounding box center [384, 200] width 163 height 25
click at [532, 118] on icon at bounding box center [534, 116] width 10 height 10
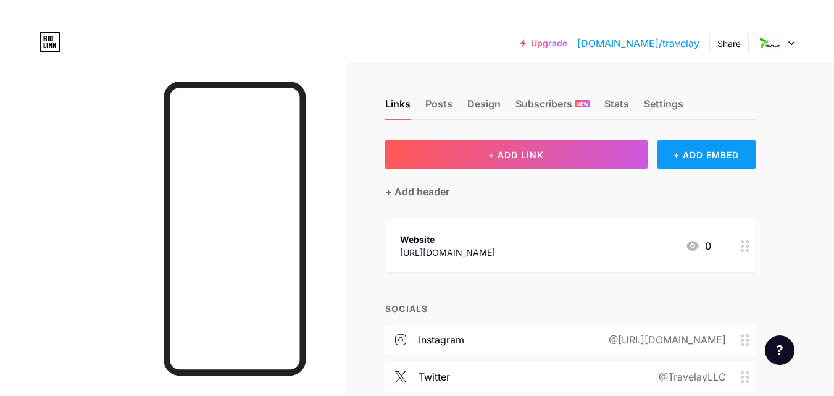
click at [686, 149] on div "+ ADD EMBED" at bounding box center [706, 154] width 98 height 30
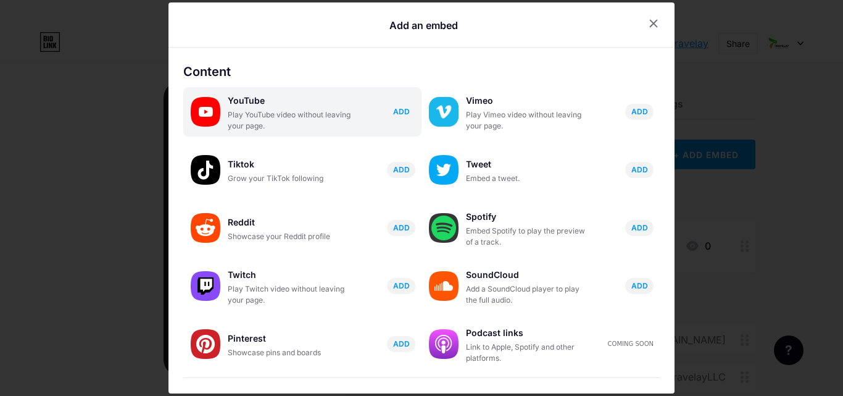
click at [404, 109] on button "ADD" at bounding box center [401, 112] width 28 height 16
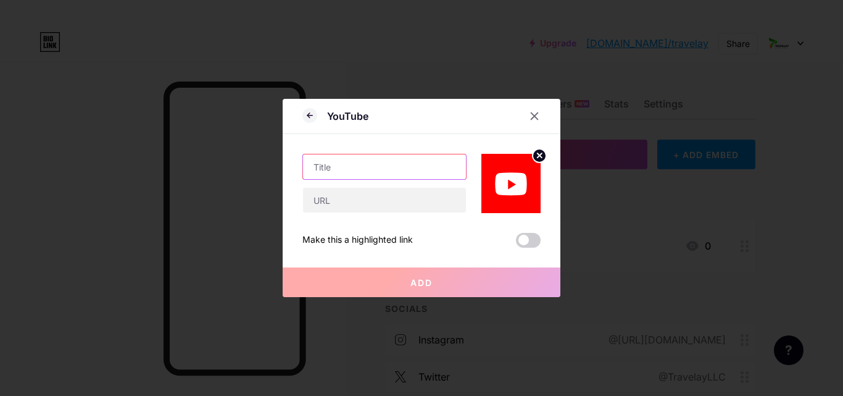
click at [325, 160] on input "text" at bounding box center [384, 166] width 163 height 25
click at [324, 167] on input "Youtube" at bounding box center [384, 166] width 163 height 25
type input "YouTube"
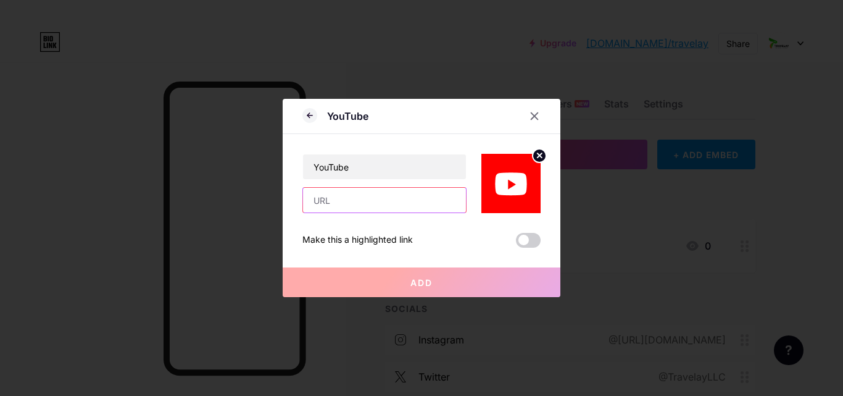
click at [325, 196] on input "text" at bounding box center [384, 200] width 163 height 25
paste input "[URL][DOMAIN_NAME]"
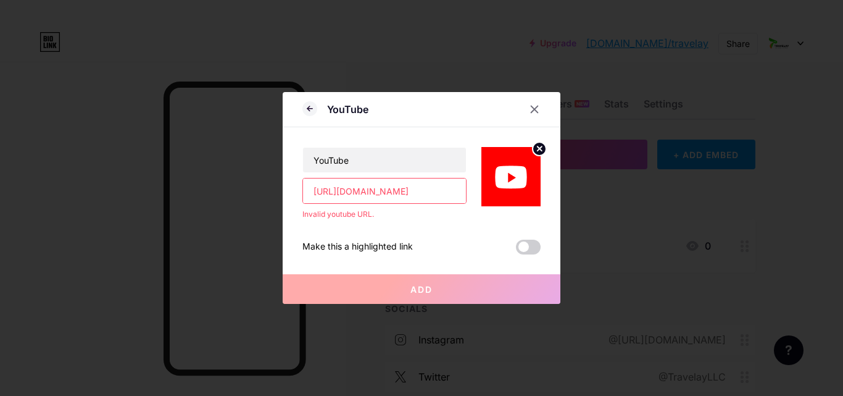
scroll to position [0, 18]
click at [529, 246] on span at bounding box center [528, 246] width 25 height 15
click at [516, 250] on input "checkbox" at bounding box center [516, 250] width 0 height 0
click at [437, 289] on button "Add" at bounding box center [422, 289] width 278 height 30
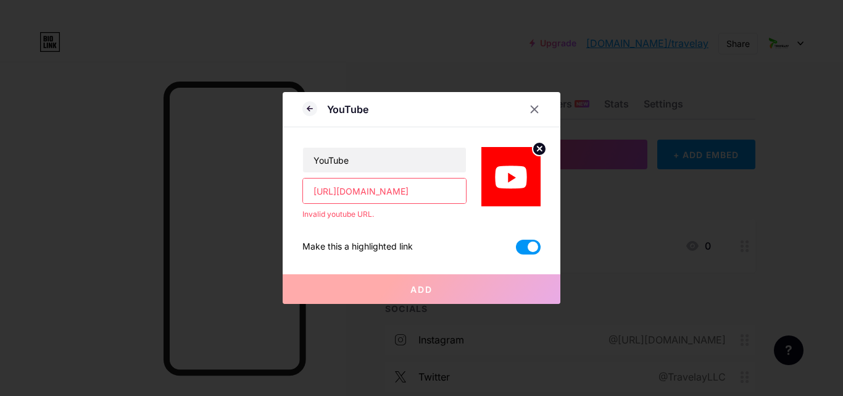
click at [324, 181] on input "[URL][DOMAIN_NAME]" at bounding box center [384, 190] width 163 height 25
click at [437, 299] on button "Add" at bounding box center [422, 289] width 278 height 30
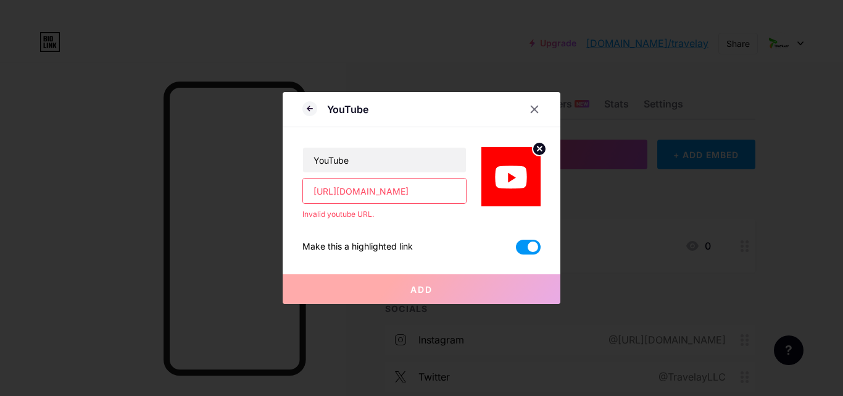
scroll to position [0, 0]
click at [426, 193] on input "[URL][DOMAIN_NAME]" at bounding box center [384, 190] width 163 height 25
click at [338, 190] on input "[URL][DOMAIN_NAME]" at bounding box center [384, 190] width 163 height 25
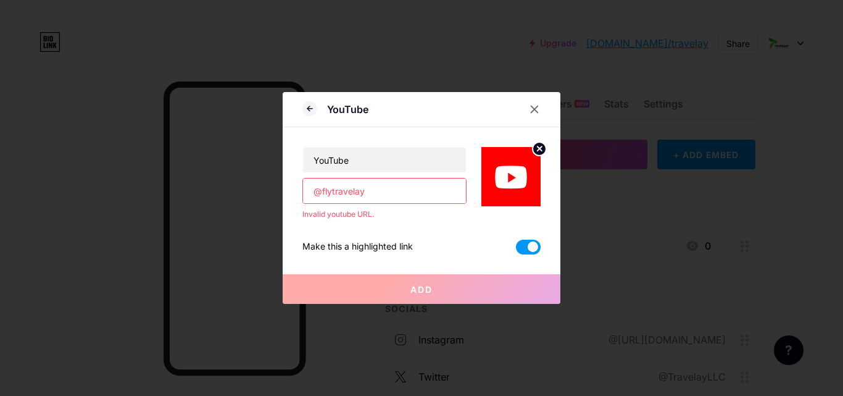
type input "@flytravelay"
click at [422, 265] on div "Add" at bounding box center [422, 278] width 278 height 49
click at [425, 292] on span "Add" at bounding box center [421, 289] width 22 height 10
click at [426, 293] on span "Add" at bounding box center [421, 289] width 22 height 10
click at [528, 114] on div at bounding box center [534, 109] width 22 height 22
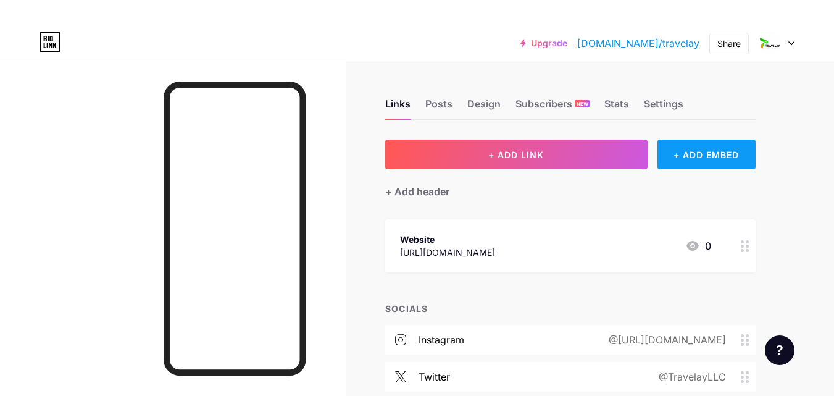
click at [702, 143] on div "+ ADD EMBED" at bounding box center [706, 154] width 98 height 30
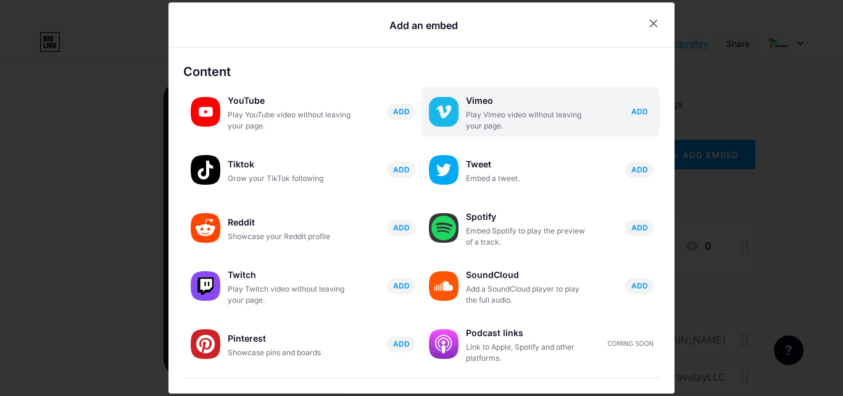
click at [631, 107] on span "ADD" at bounding box center [639, 111] width 17 height 10
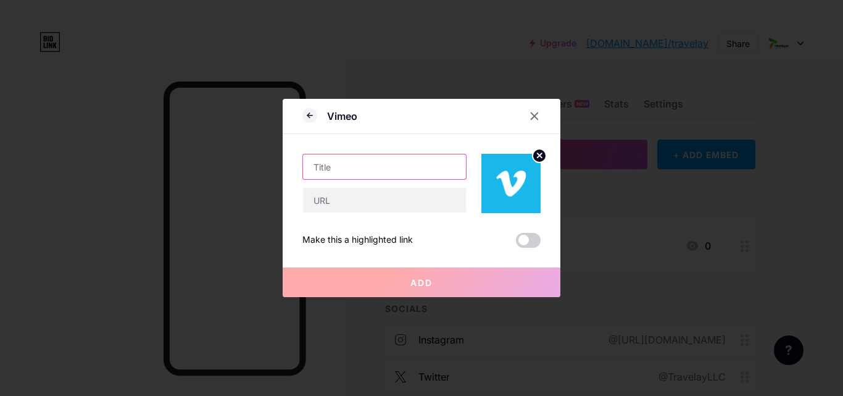
click at [416, 164] on input "text" at bounding box center [384, 166] width 163 height 25
type input "Vimeo"
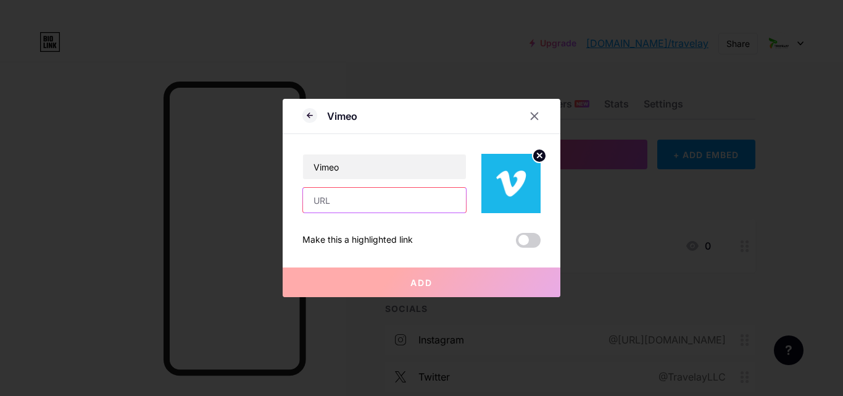
click at [392, 212] on input "text" at bounding box center [384, 200] width 163 height 25
paste input "https://vimeo.com/travelay"
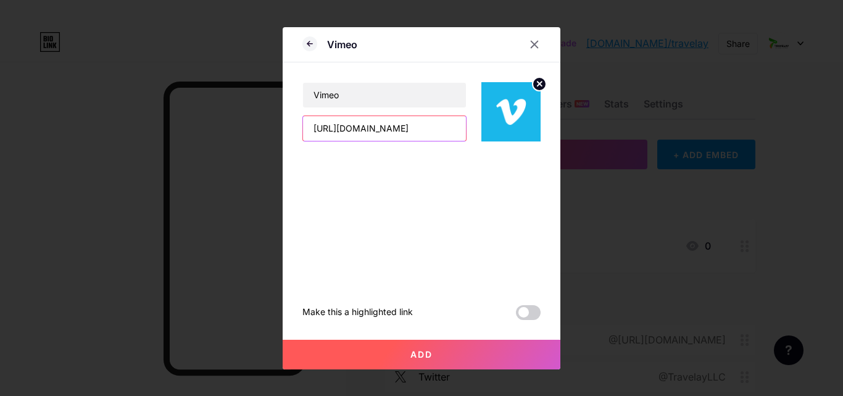
click at [387, 139] on input "https://vimeo.com/travelay" at bounding box center [384, 128] width 163 height 25
paste input "1090393058"
type input "[URL][DOMAIN_NAME]"
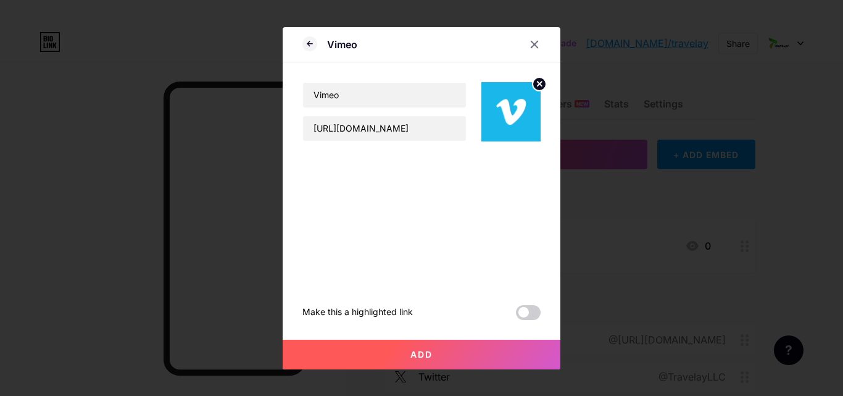
click at [394, 356] on button "Add" at bounding box center [422, 354] width 278 height 30
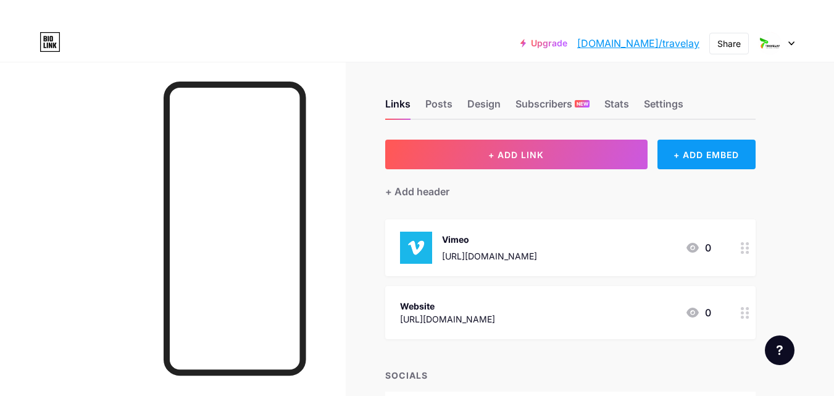
click at [691, 149] on div "+ ADD EMBED" at bounding box center [706, 154] width 98 height 30
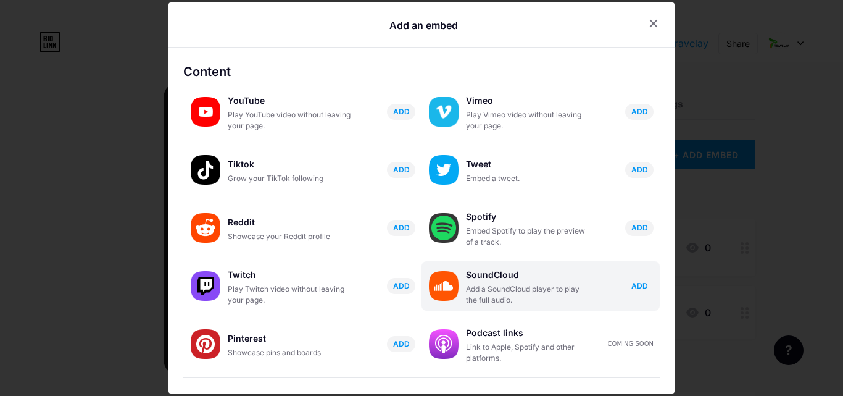
click at [637, 284] on span "ADD" at bounding box center [639, 285] width 17 height 10
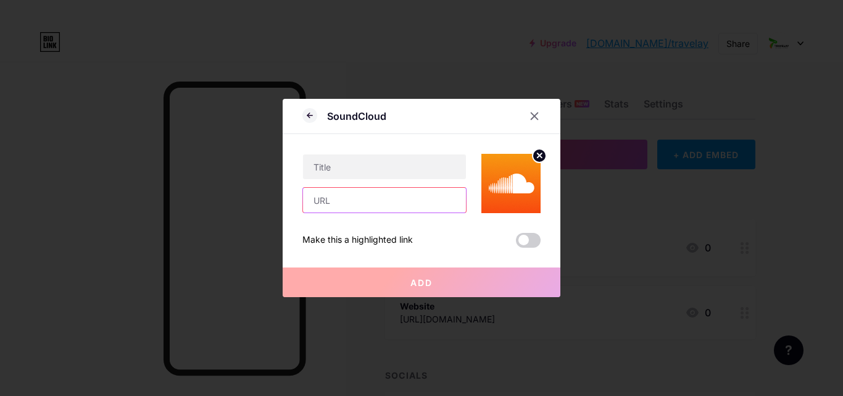
click at [342, 197] on input "text" at bounding box center [384, 200] width 163 height 25
paste input "[URL][DOMAIN_NAME]"
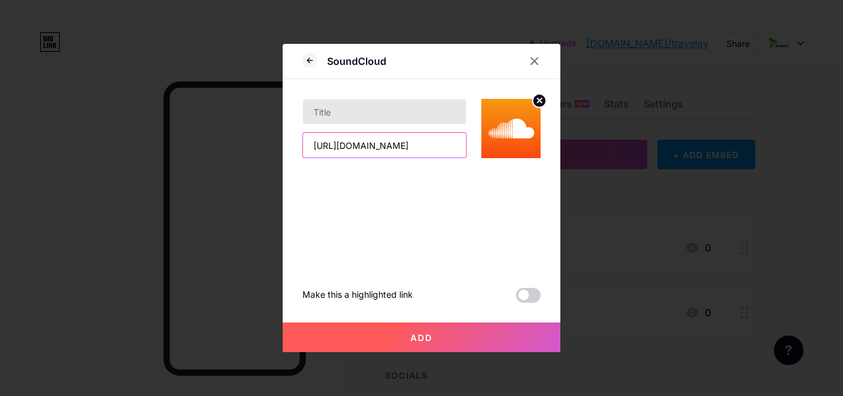
type input "[URL][DOMAIN_NAME]"
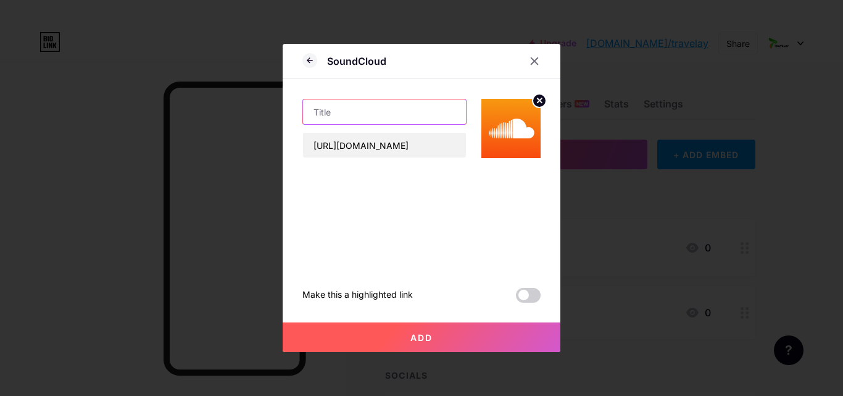
click at [339, 112] on input "text" at bounding box center [384, 111] width 163 height 25
drag, startPoint x: 313, startPoint y: 111, endPoint x: 172, endPoint y: 110, distance: 141.3
click at [144, 111] on div "SoundCloud SoundCloud https://soundcloud.com/travelay Make this a highlighted l…" at bounding box center [421, 198] width 843 height 396
type input "SoundCloud"
click at [410, 333] on span "Add" at bounding box center [421, 337] width 22 height 10
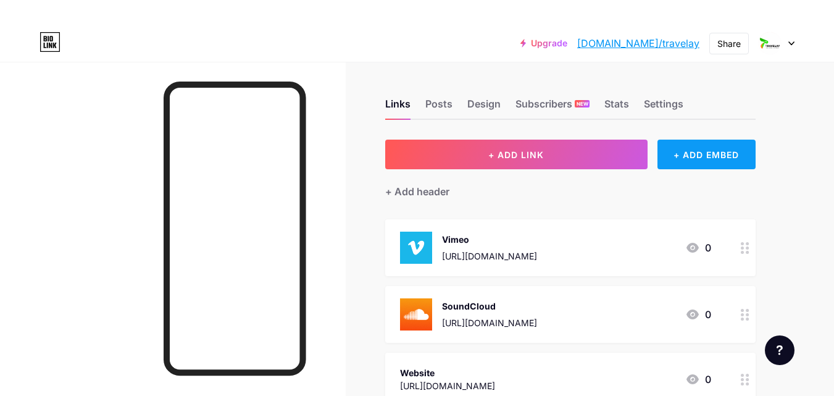
click at [701, 154] on div "+ ADD EMBED" at bounding box center [706, 154] width 98 height 30
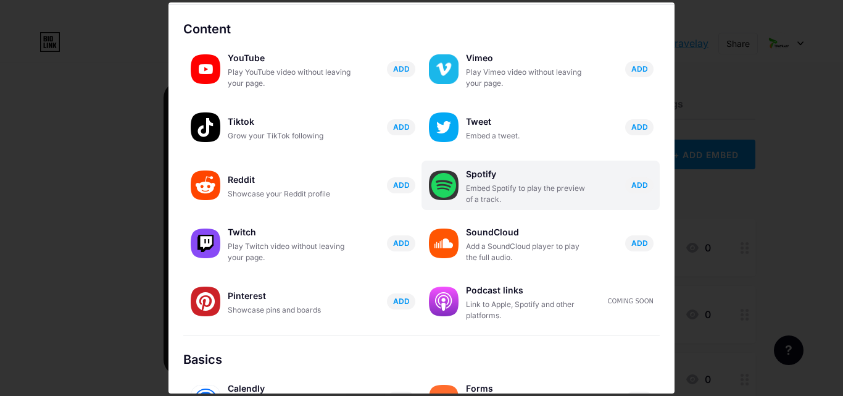
scroll to position [62, 0]
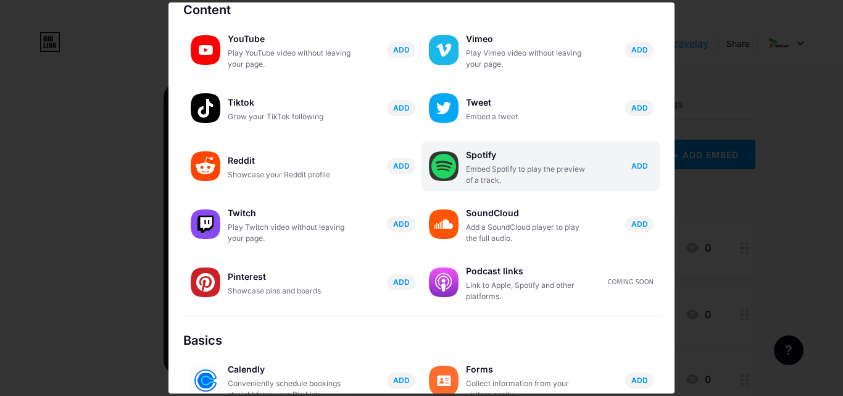
click at [632, 172] on button "ADD" at bounding box center [639, 166] width 28 height 16
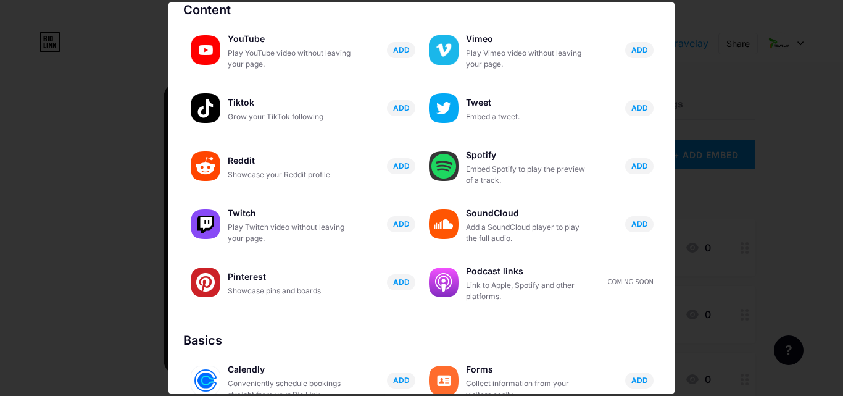
scroll to position [0, 0]
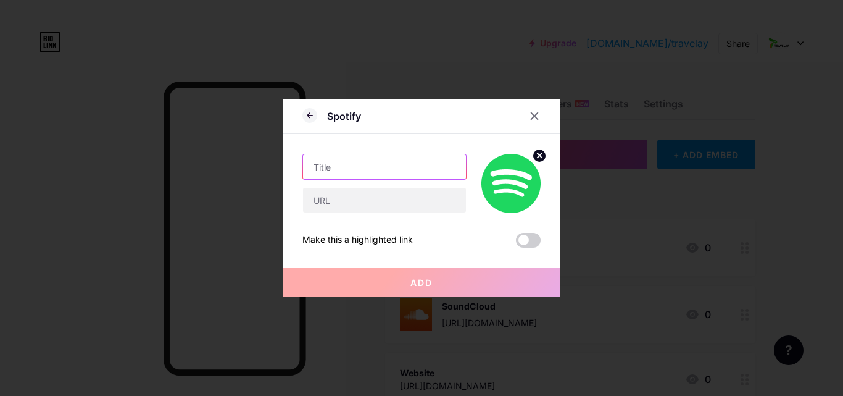
click at [367, 178] on input "text" at bounding box center [384, 166] width 163 height 25
type input "Spotify"
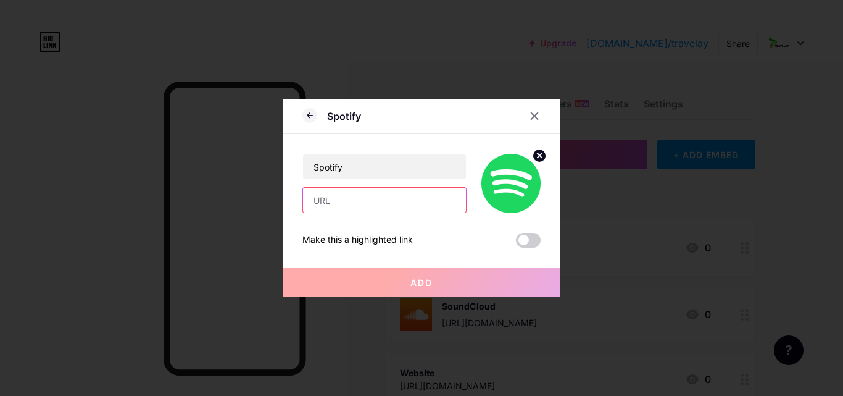
drag, startPoint x: 352, startPoint y: 193, endPoint x: 354, endPoint y: 182, distance: 11.2
click at [352, 193] on input "text" at bounding box center [384, 200] width 163 height 25
paste input "[URL][DOMAIN_NAME]"
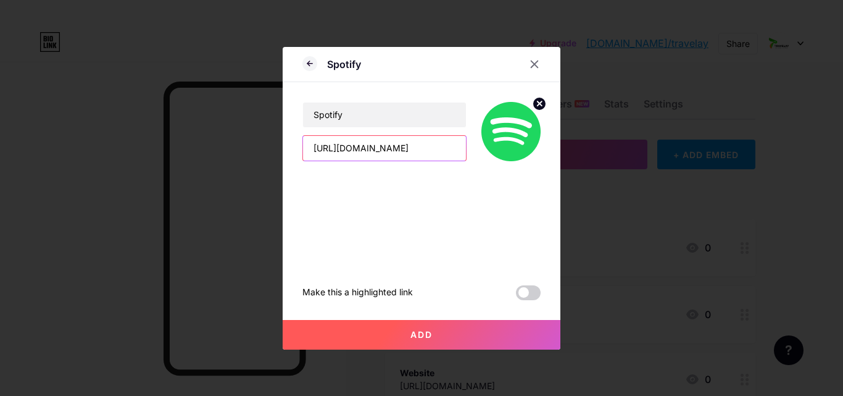
scroll to position [0, 102]
type input "[URL][DOMAIN_NAME]"
click at [410, 342] on button "Add" at bounding box center [422, 335] width 278 height 30
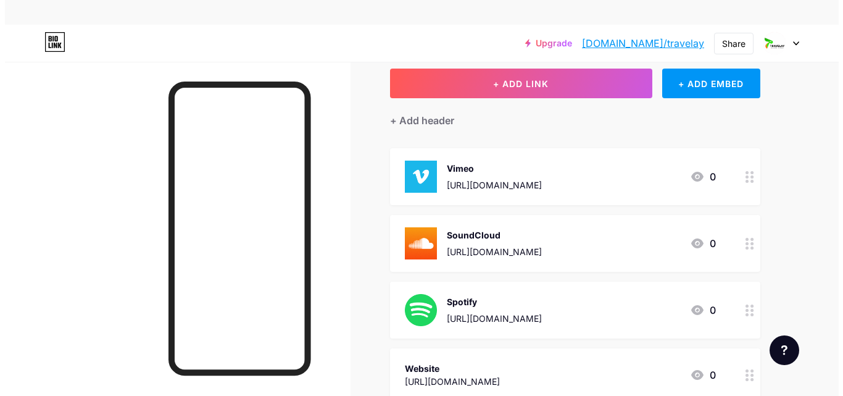
scroll to position [0, 0]
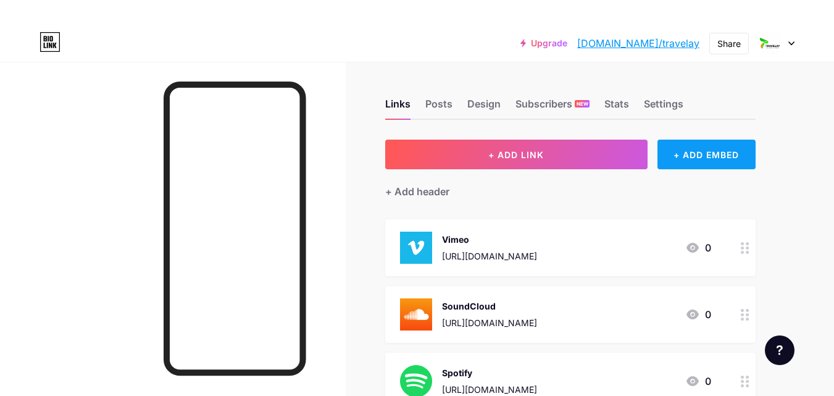
click at [676, 147] on div "+ ADD EMBED" at bounding box center [706, 154] width 98 height 30
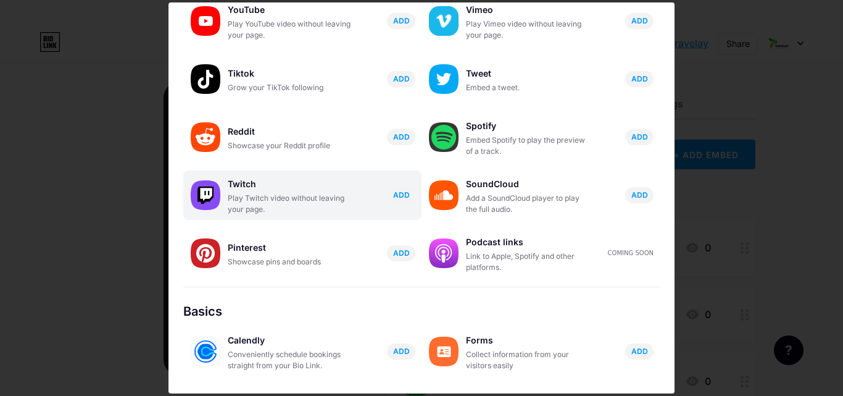
scroll to position [62, 0]
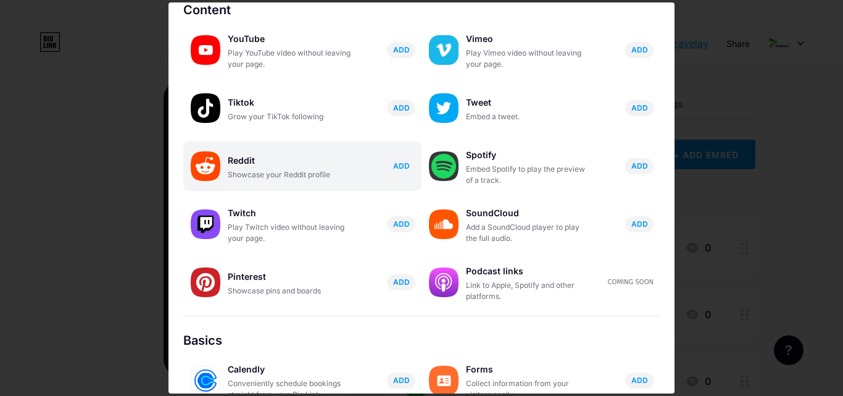
click at [399, 164] on span "ADD" at bounding box center [401, 165] width 17 height 10
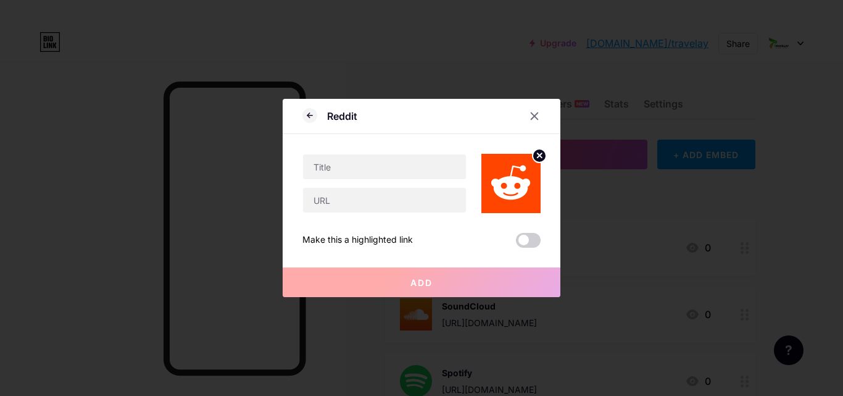
scroll to position [0, 0]
click at [389, 165] on input "text" at bounding box center [384, 166] width 163 height 25
type input "r"
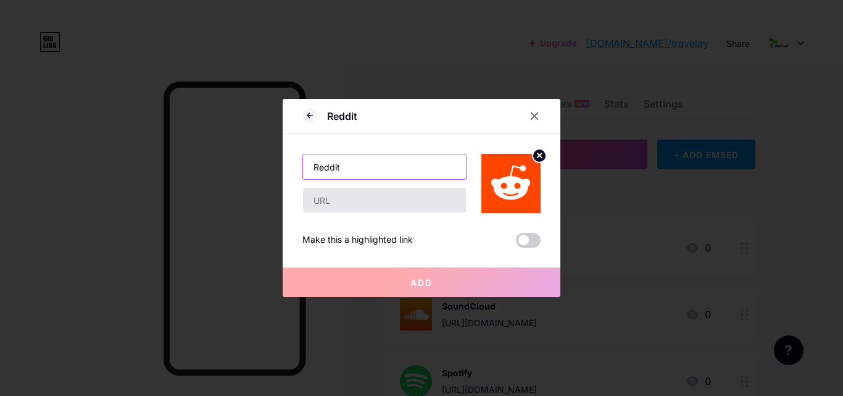
type input "Reddit"
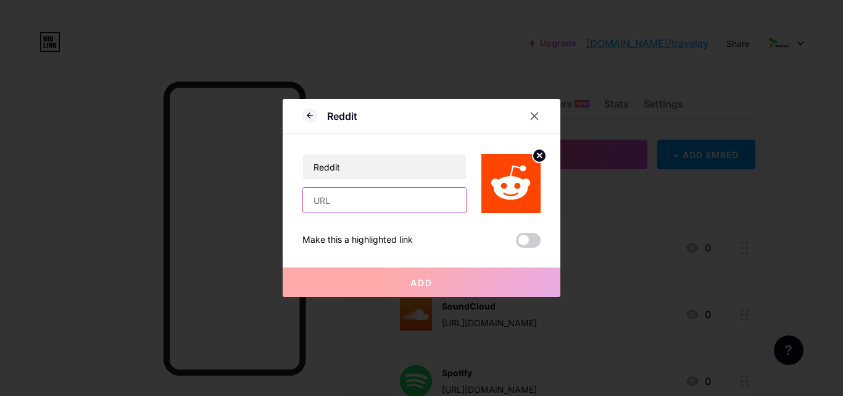
drag, startPoint x: 370, startPoint y: 202, endPoint x: 367, endPoint y: 182, distance: 20.1
click at [370, 202] on input "text" at bounding box center [384, 200] width 163 height 25
paste input "[URL][DOMAIN_NAME]"
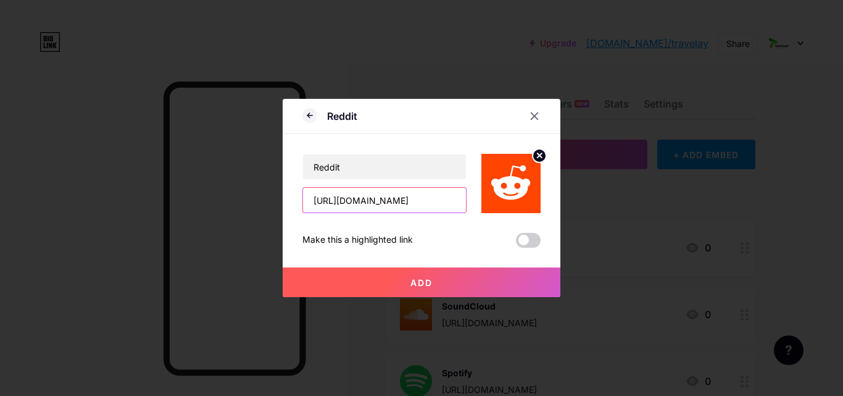
scroll to position [0, 23]
type input "[URL][DOMAIN_NAME]"
click at [433, 280] on button "Add" at bounding box center [422, 282] width 278 height 30
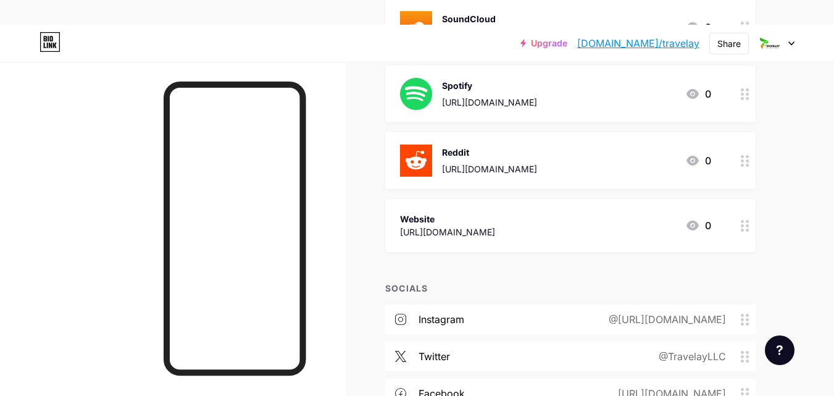
scroll to position [309, 0]
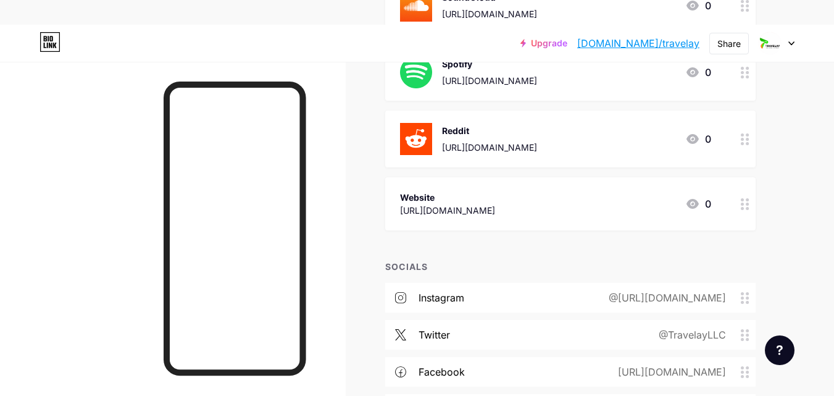
click at [660, 199] on div "Website https://www.flytravelay.com/ 0" at bounding box center [555, 203] width 311 height 28
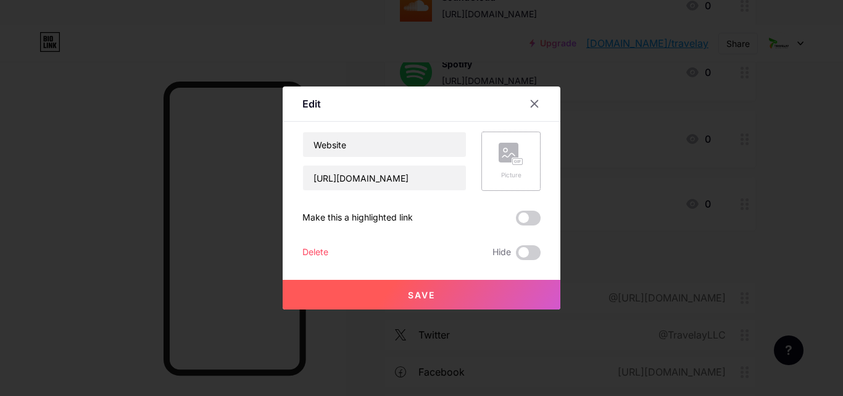
click at [505, 166] on div "Picture" at bounding box center [511, 161] width 25 height 37
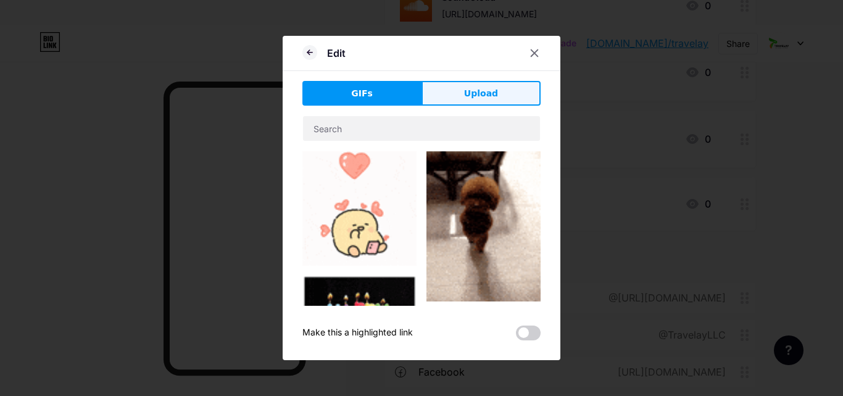
click at [481, 93] on span "Upload" at bounding box center [481, 93] width 34 height 13
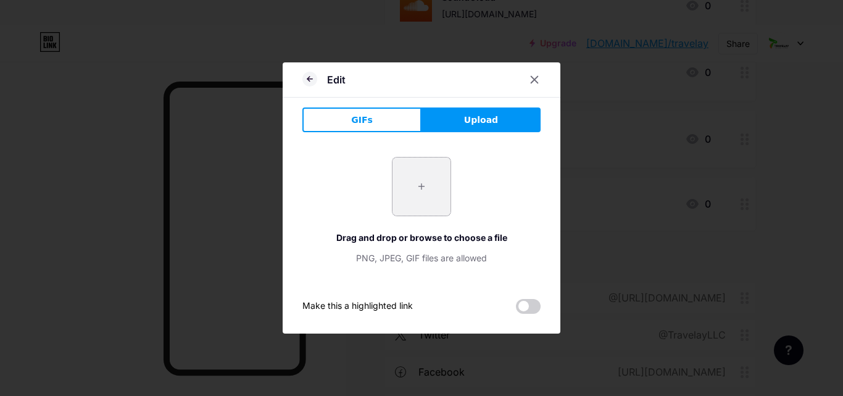
click at [422, 189] on input "file" at bounding box center [421, 186] width 58 height 58
type input "C:\fakepath\logo Travelay 2.png"
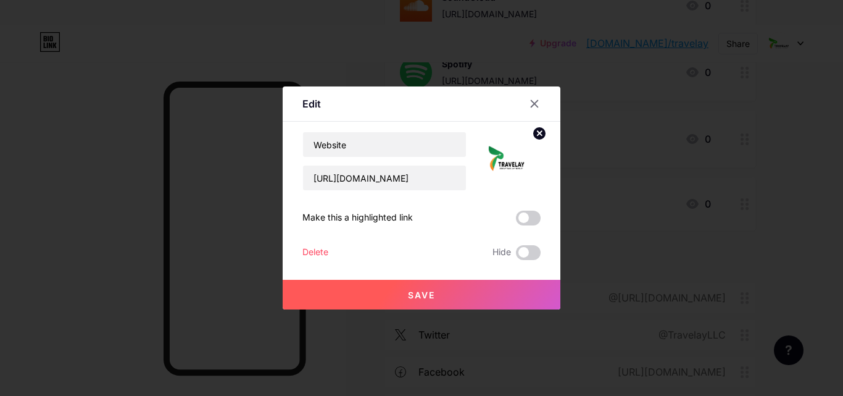
click at [427, 292] on span "Save" at bounding box center [421, 294] width 27 height 10
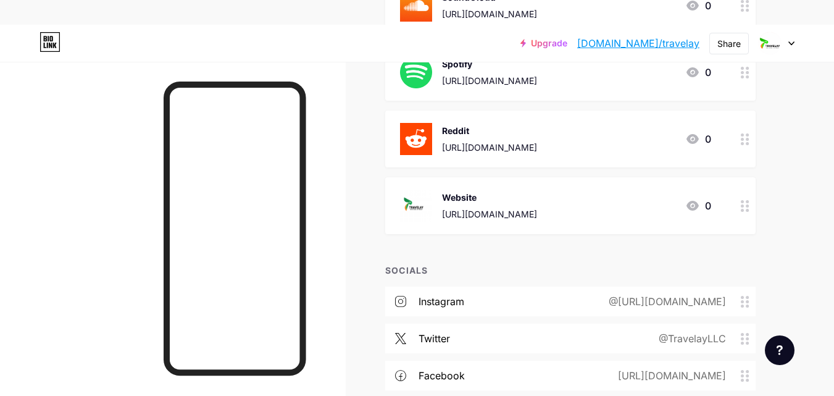
click at [747, 209] on circle at bounding box center [746, 210] width 3 height 3
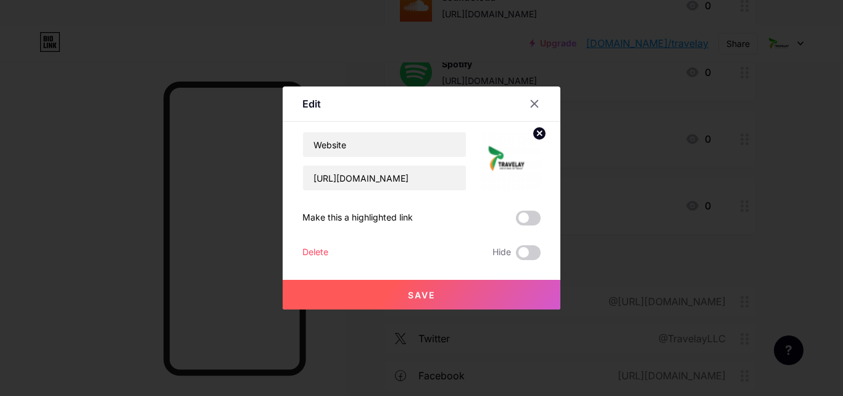
click at [515, 161] on img at bounding box center [510, 160] width 59 height 59
click at [535, 135] on circle at bounding box center [539, 133] width 14 height 14
click at [523, 158] on div "Picture" at bounding box center [510, 160] width 59 height 59
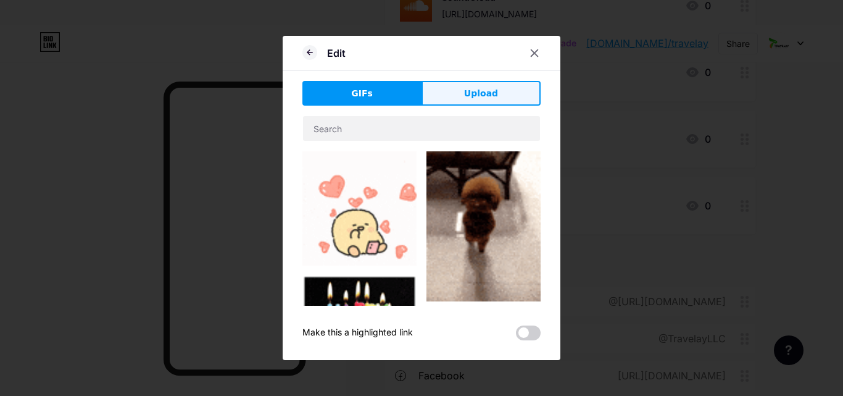
click at [451, 100] on button "Upload" at bounding box center [480, 93] width 119 height 25
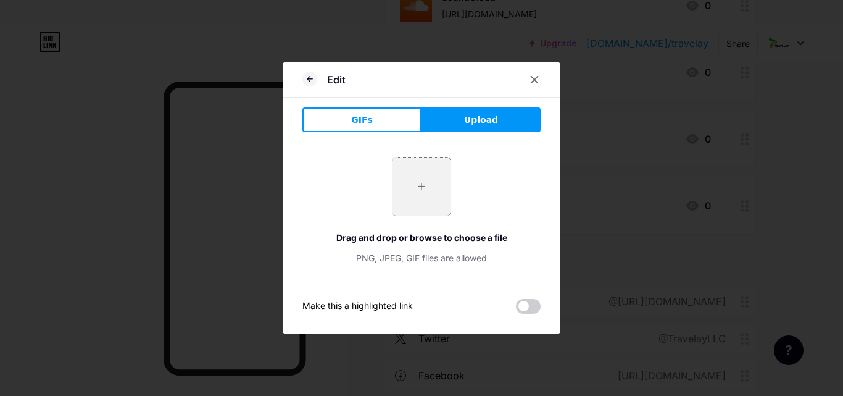
click at [425, 196] on input "file" at bounding box center [421, 186] width 58 height 58
type input "C:\fakepath\logo Travelay.png"
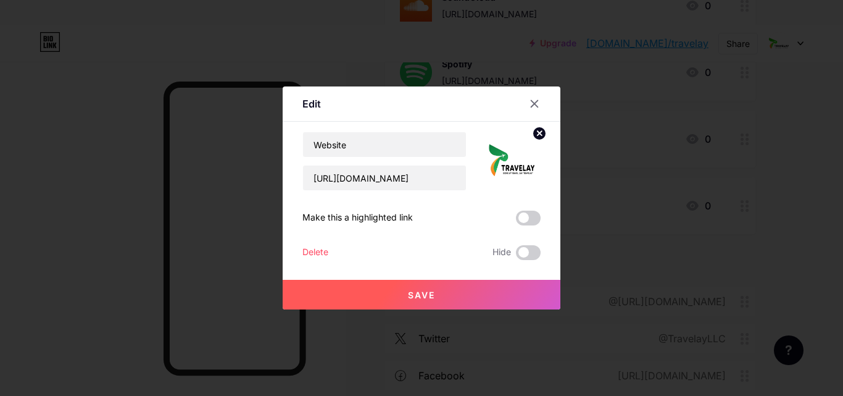
click at [472, 291] on button "Save" at bounding box center [422, 295] width 278 height 30
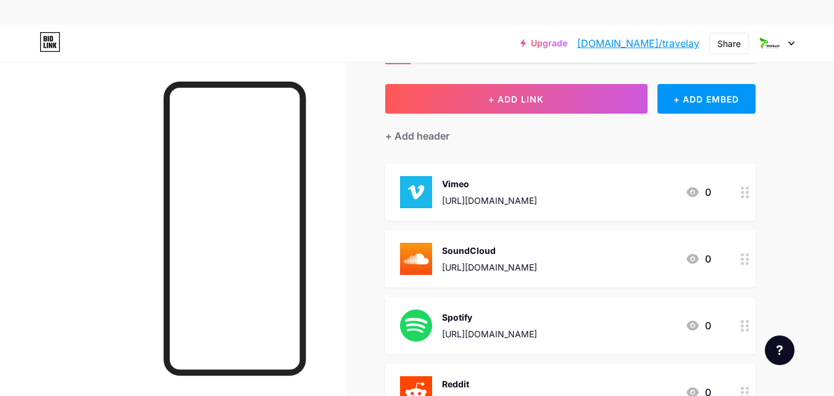
scroll to position [0, 0]
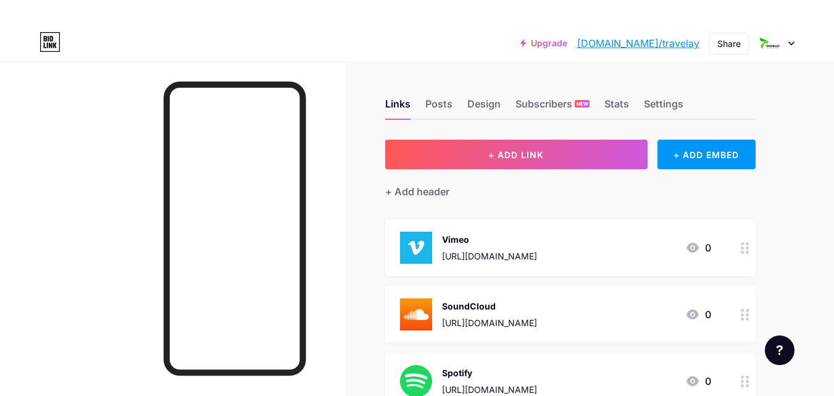
click at [662, 48] on link "[DOMAIN_NAME]/travelay" at bounding box center [638, 43] width 122 height 15
click at [655, 39] on link "[DOMAIN_NAME]/travelay" at bounding box center [638, 43] width 122 height 15
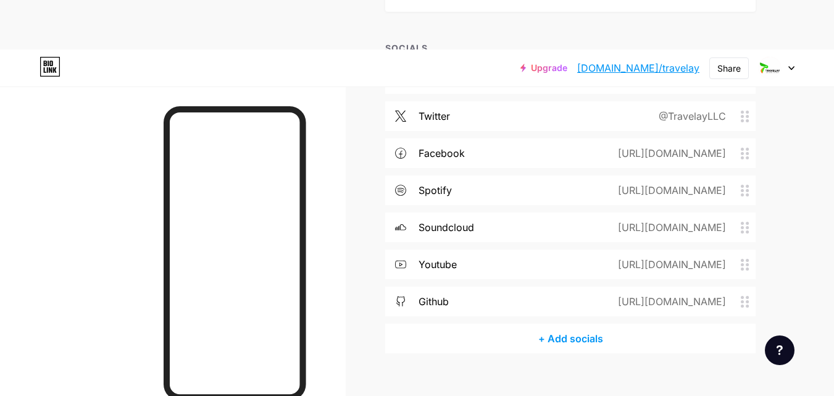
scroll to position [364, 0]
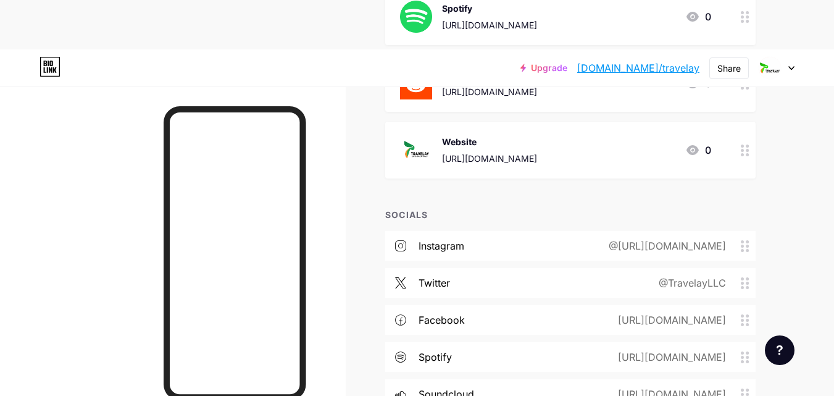
click at [785, 67] on div at bounding box center [776, 68] width 36 height 22
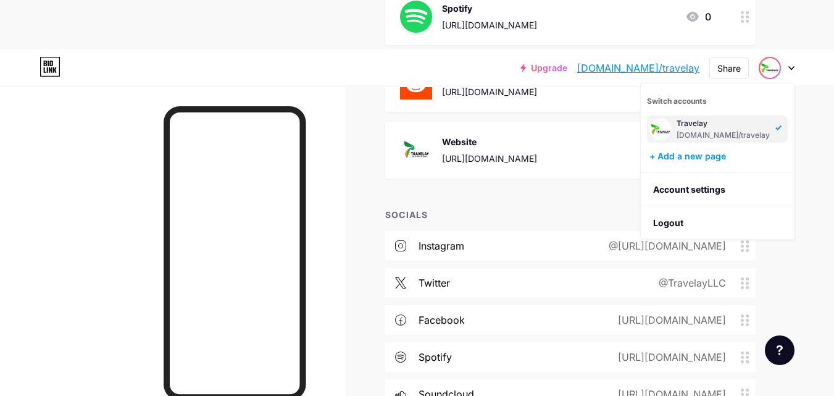
click at [718, 131] on div "[DOMAIN_NAME]/travelay" at bounding box center [722, 135] width 93 height 10
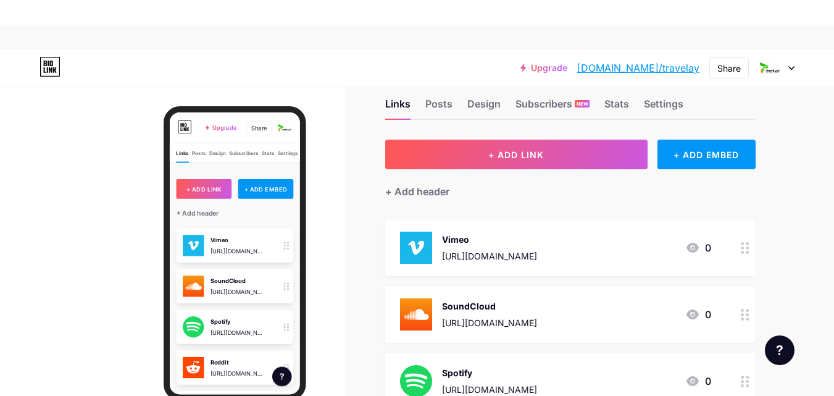
click at [792, 72] on div at bounding box center [776, 68] width 36 height 22
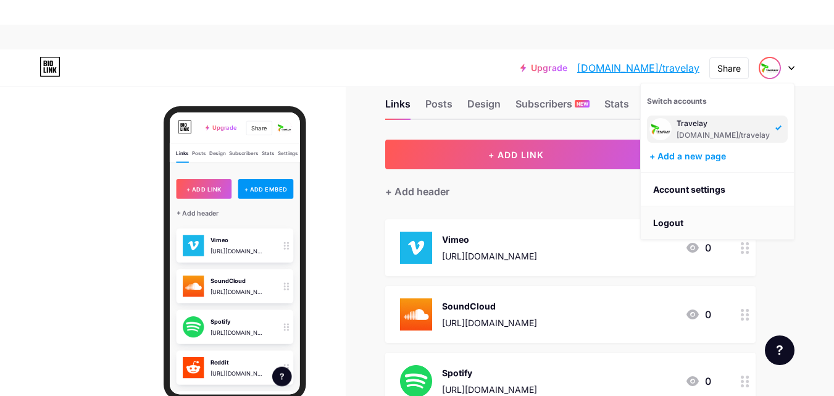
drag, startPoint x: 661, startPoint y: 228, endPoint x: 653, endPoint y: 210, distance: 19.0
click at [660, 228] on li "Logout" at bounding box center [716, 222] width 153 height 33
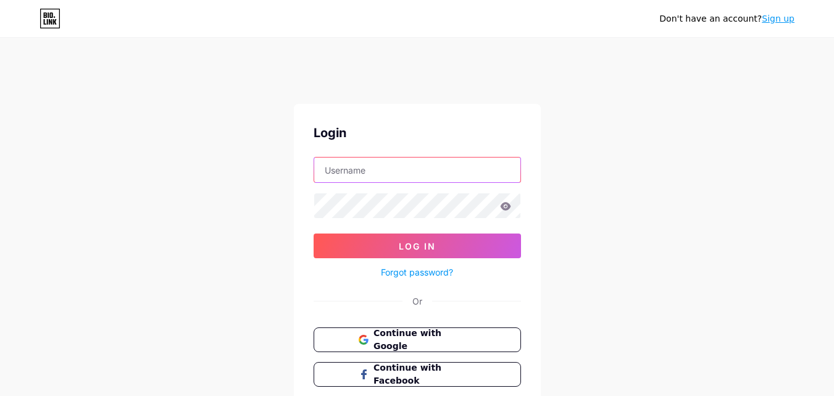
type input "[EMAIL_ADDRESS][DOMAIN_NAME]"
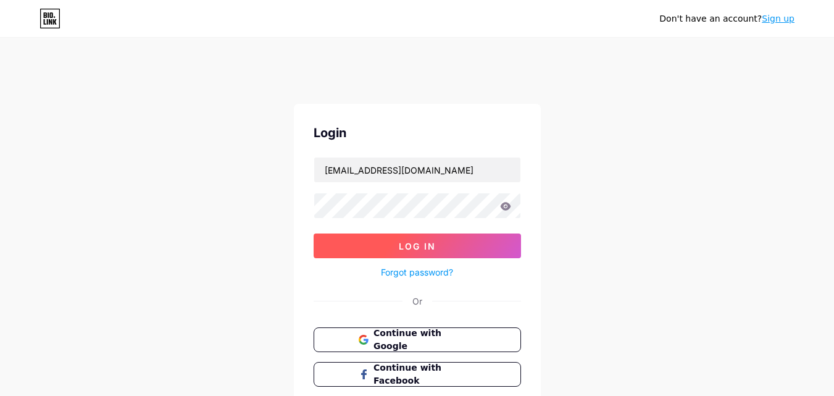
click at [425, 244] on span "Log In" at bounding box center [417, 246] width 37 height 10
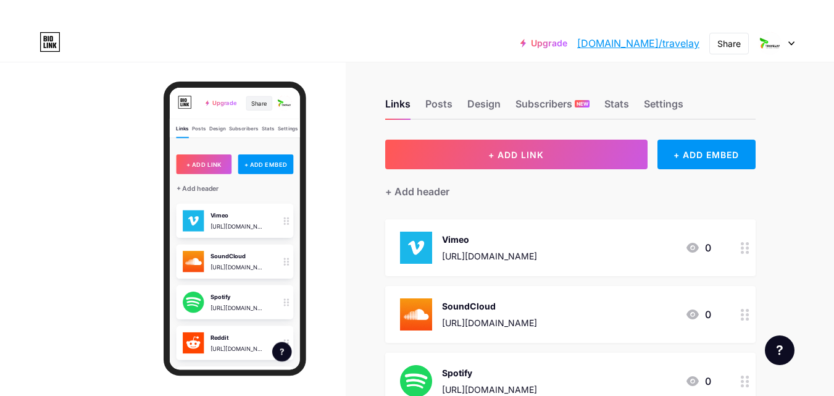
click at [291, 102] on div "Share" at bounding box center [305, 111] width 39 height 22
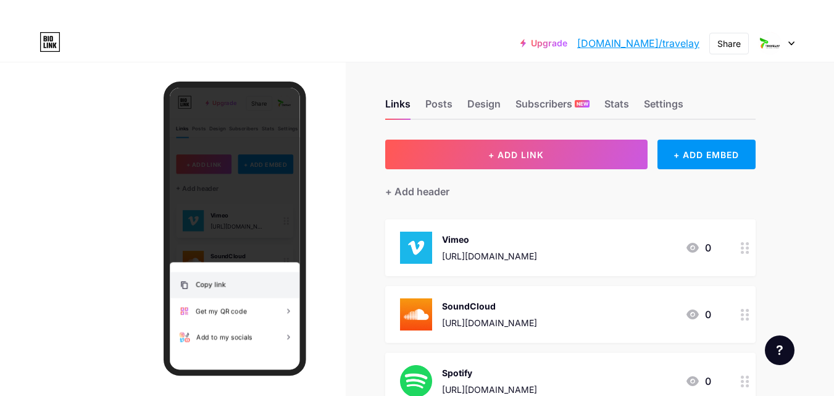
click at [236, 384] on div "Copy link" at bounding box center [232, 386] width 46 height 15
